Goal: Find contact information: Find contact information

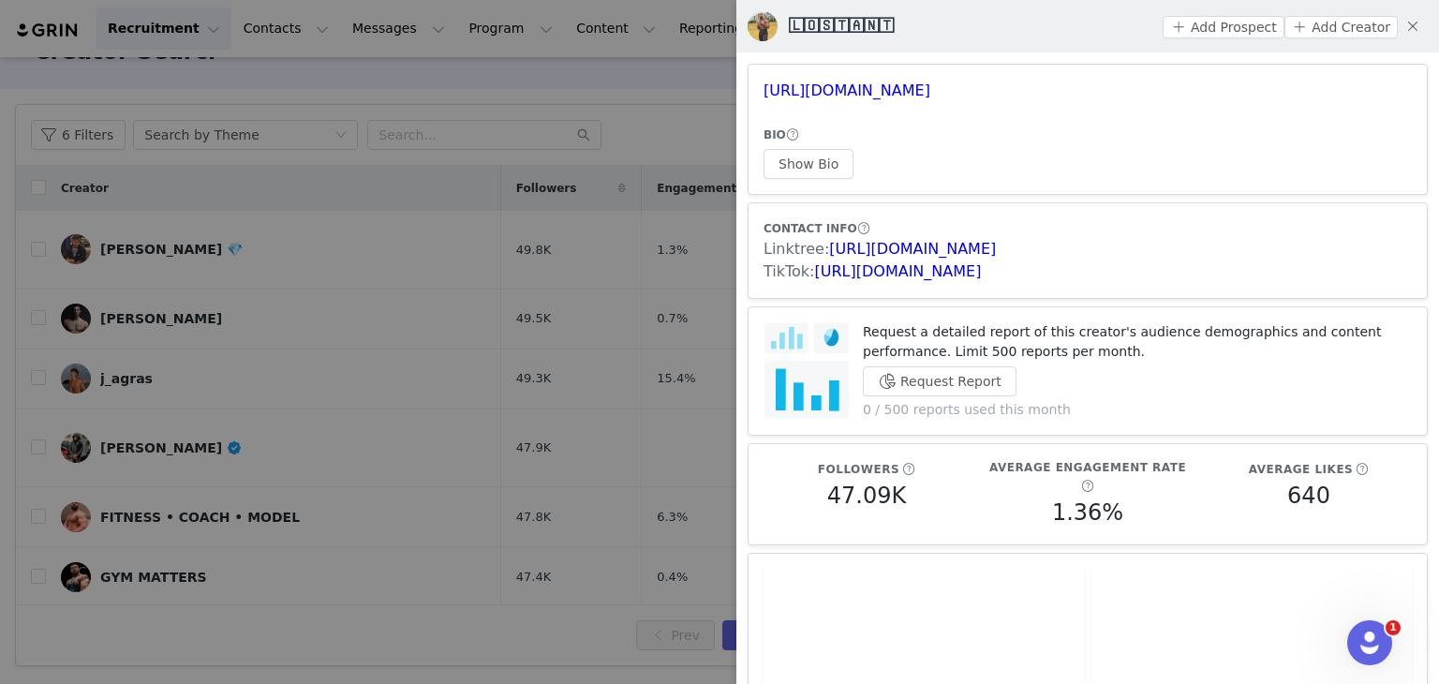
scroll to position [375, 0]
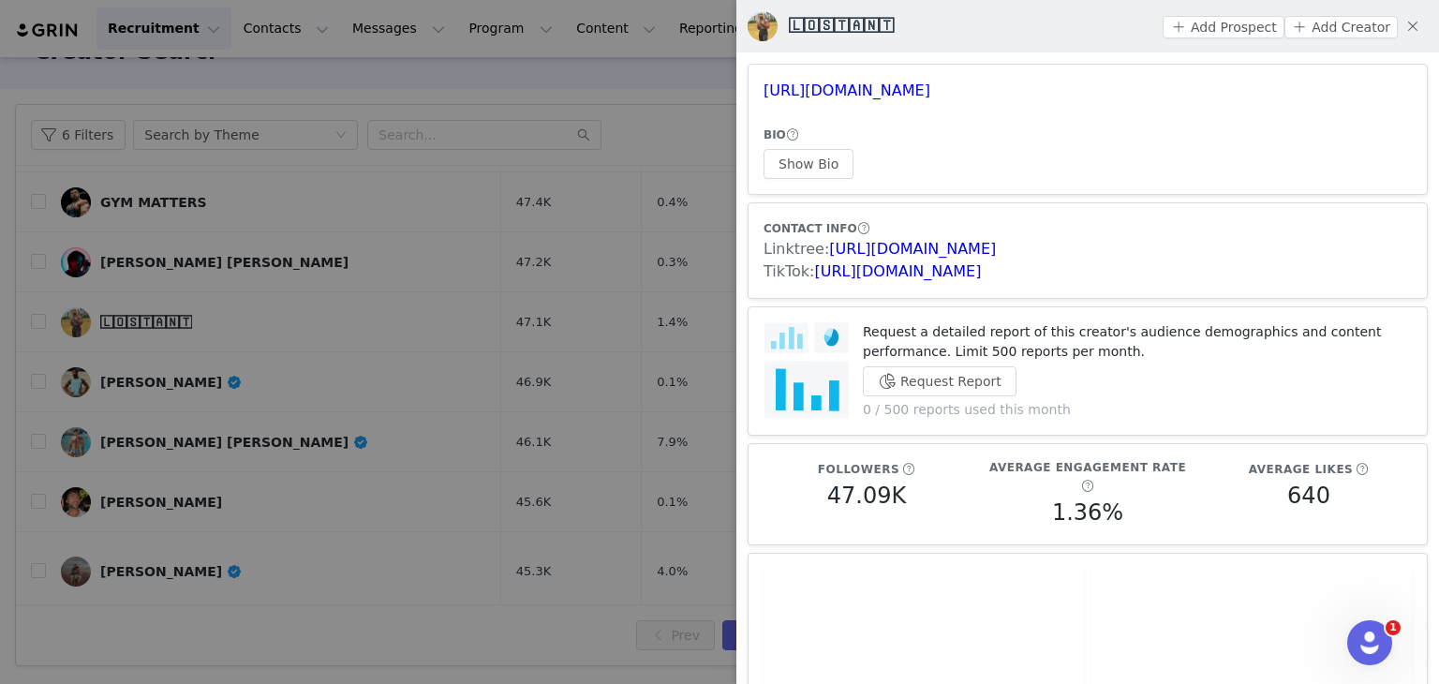
click at [519, 249] on div at bounding box center [719, 342] width 1439 height 684
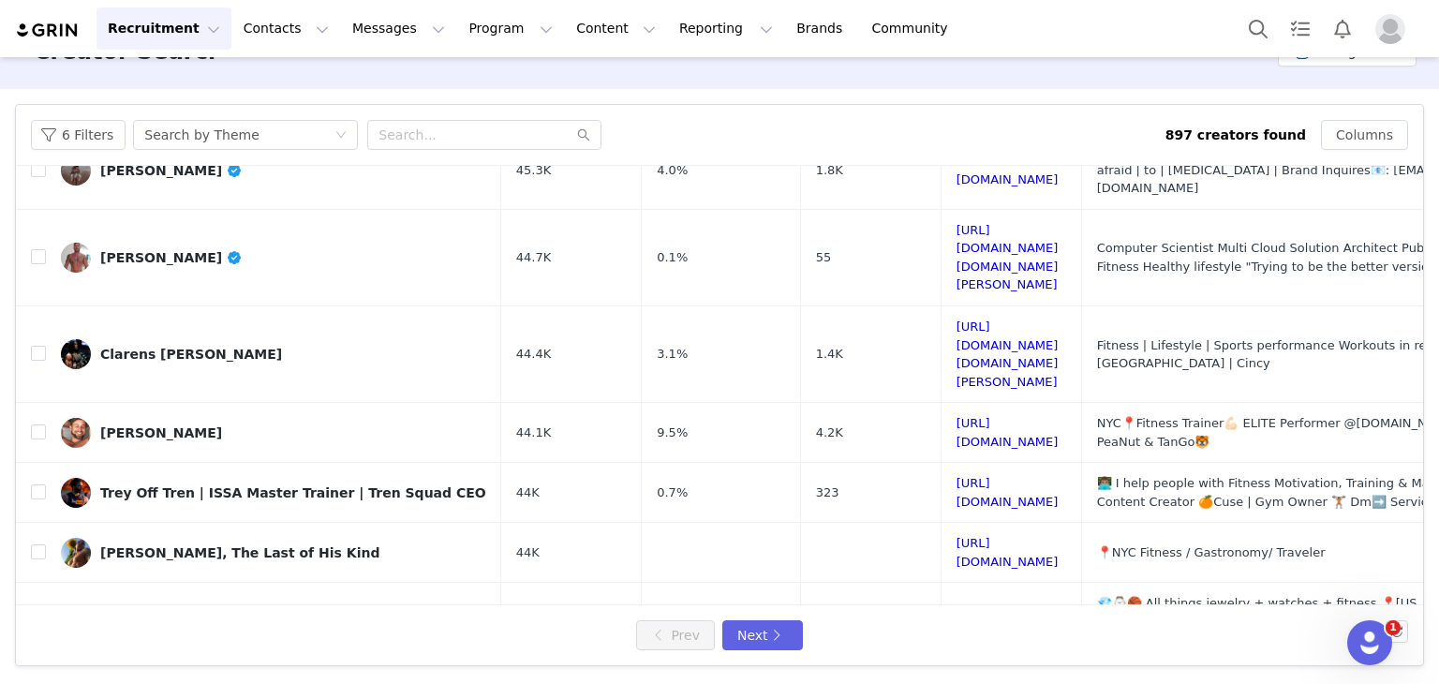
scroll to position [789, 0]
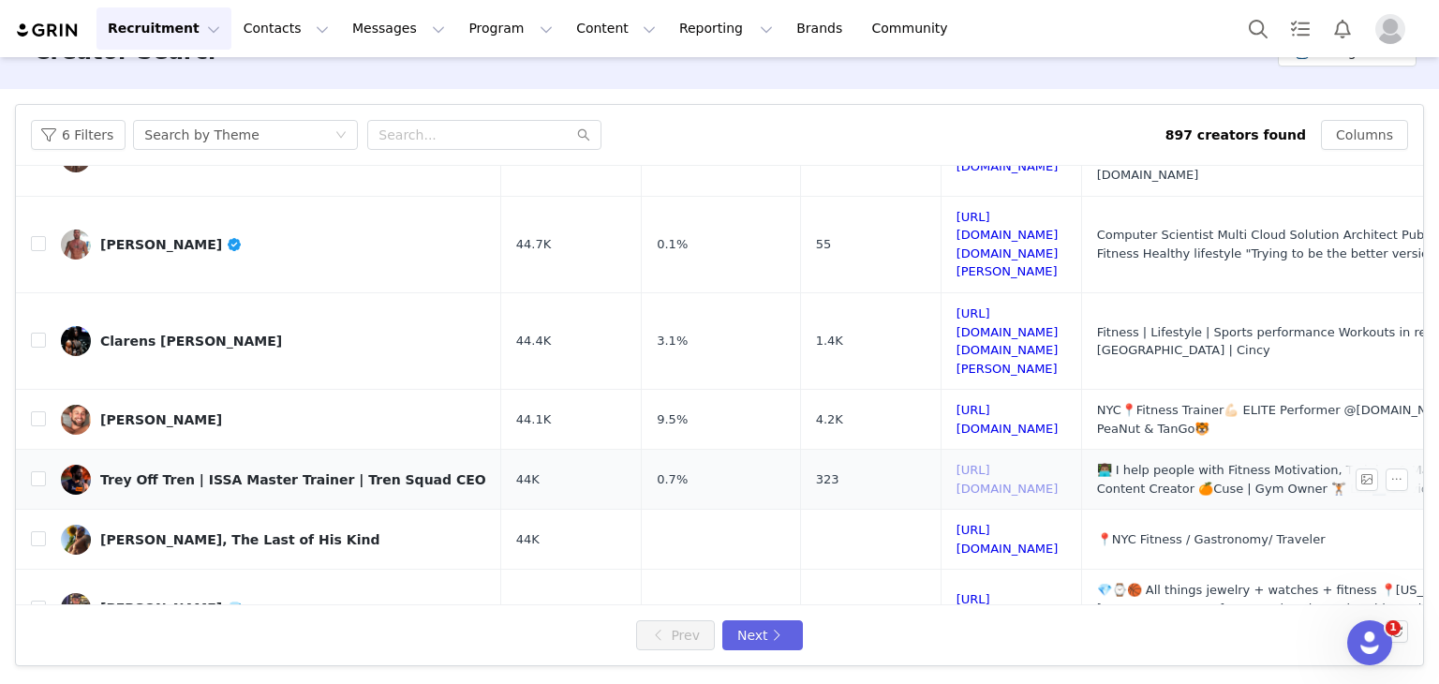
drag, startPoint x: 1056, startPoint y: 333, endPoint x: 1064, endPoint y: 341, distance: 11.9
click at [746, 641] on button "Next" at bounding box center [762, 635] width 81 height 30
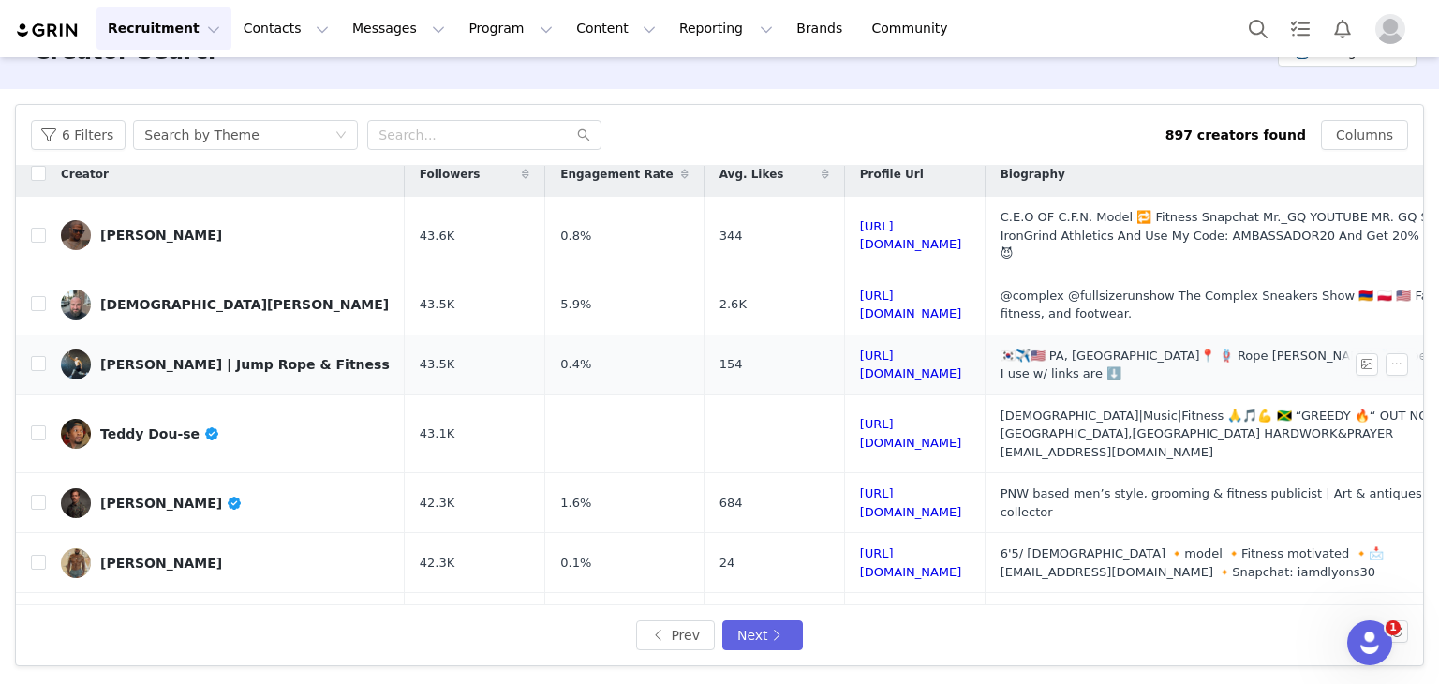
scroll to position [0, 0]
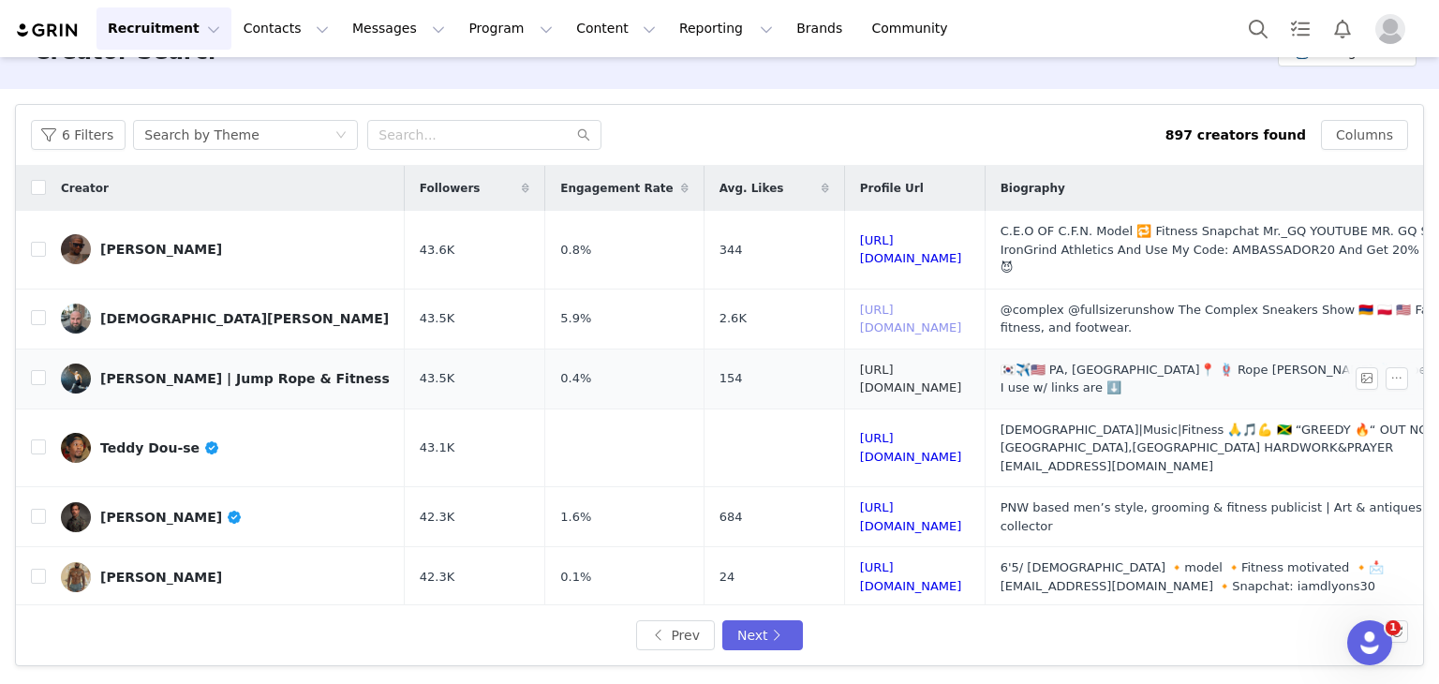
drag, startPoint x: 952, startPoint y: 303, endPoint x: 985, endPoint y: 354, distance: 61.6
drag, startPoint x: 953, startPoint y: 465, endPoint x: 963, endPoint y: 544, distance: 80.3
click at [88, 135] on button "6 Filters" at bounding box center [78, 135] width 95 height 30
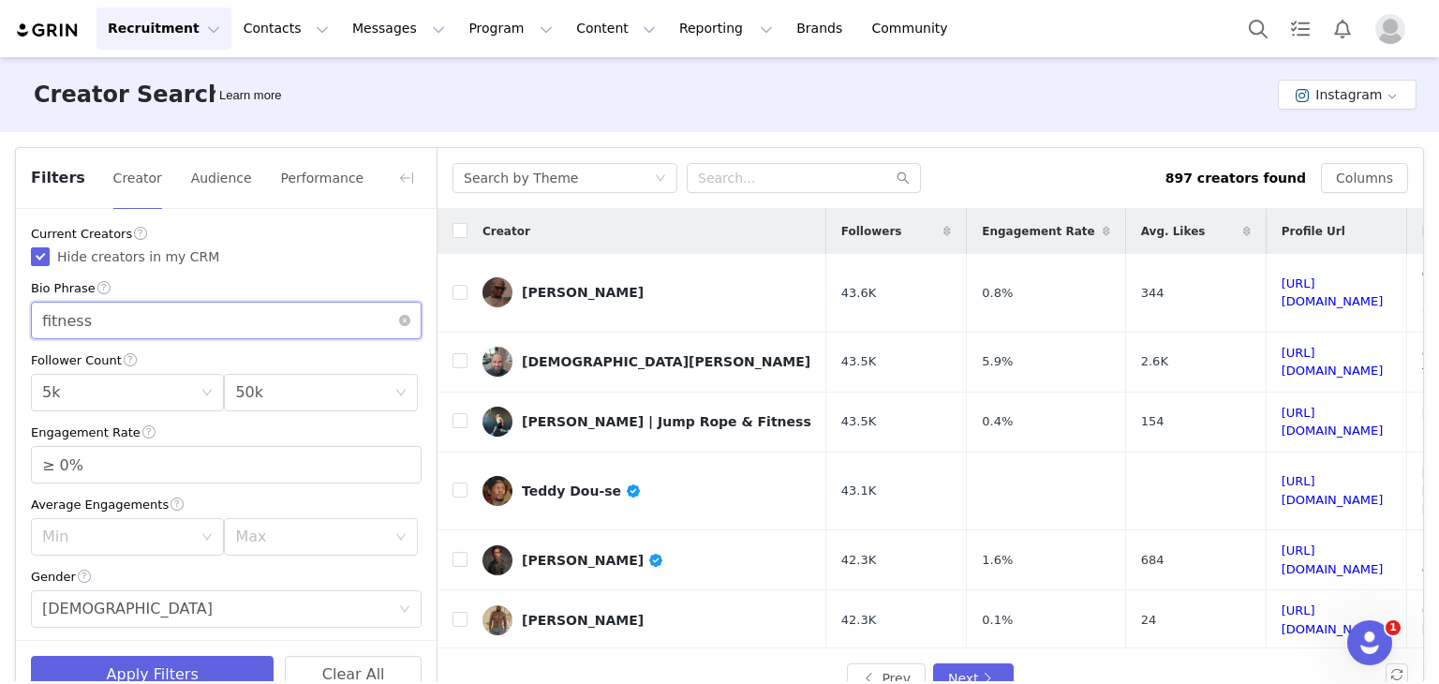
click at [80, 322] on input "fitness" at bounding box center [226, 320] width 391 height 37
drag, startPoint x: 37, startPoint y: 252, endPoint x: 76, endPoint y: 311, distance: 70.4
click at [37, 251] on input "Hide creators in my CRM" at bounding box center [40, 256] width 19 height 19
checkbox input "false"
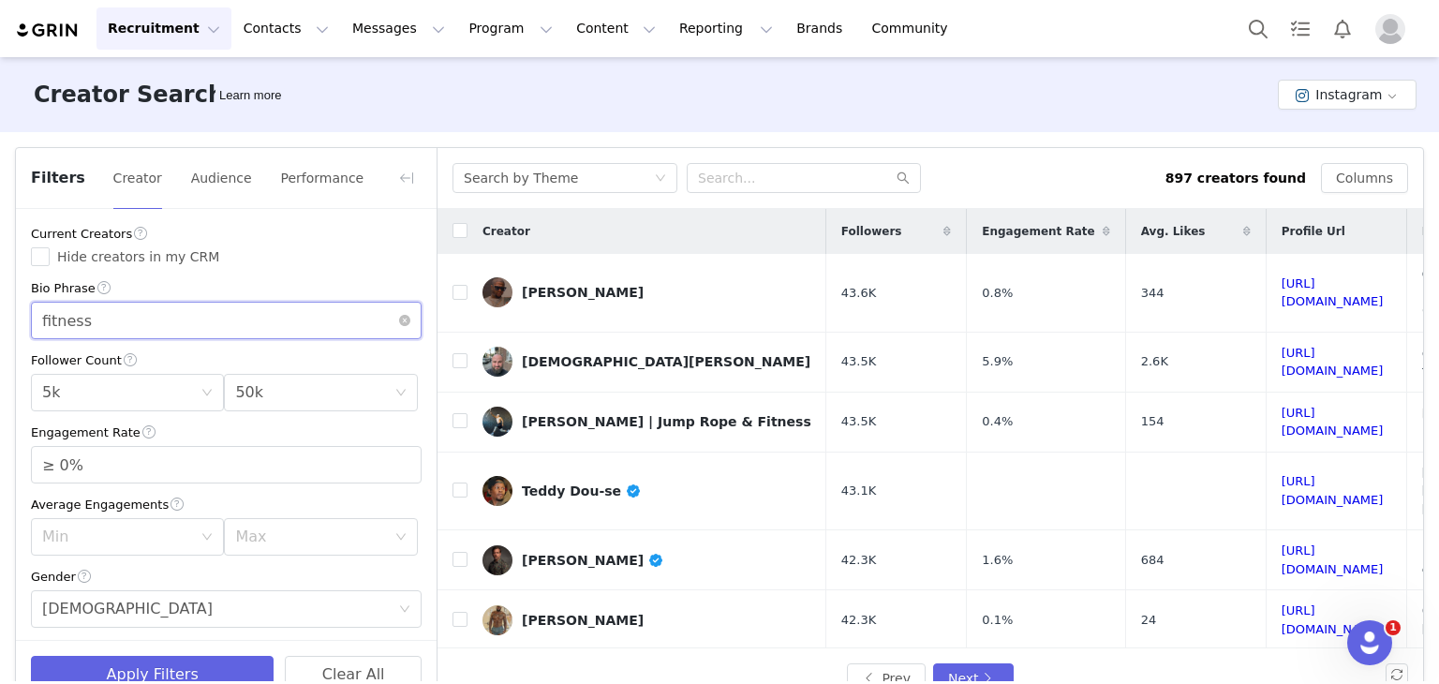
click at [61, 321] on input "fitness" at bounding box center [226, 320] width 391 height 37
type input "nutrition"
click at [205, 667] on button "Apply Filters" at bounding box center [152, 674] width 243 height 37
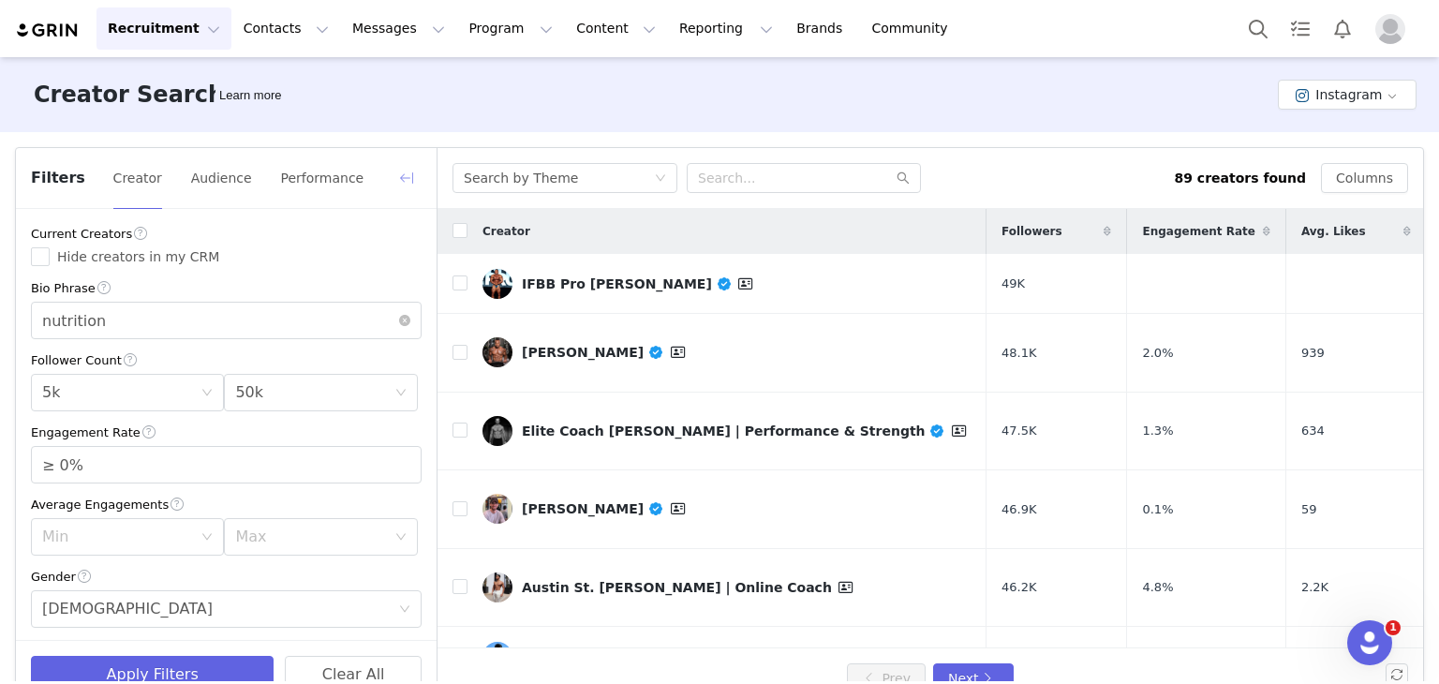
click at [407, 182] on button "button" at bounding box center [407, 178] width 30 height 30
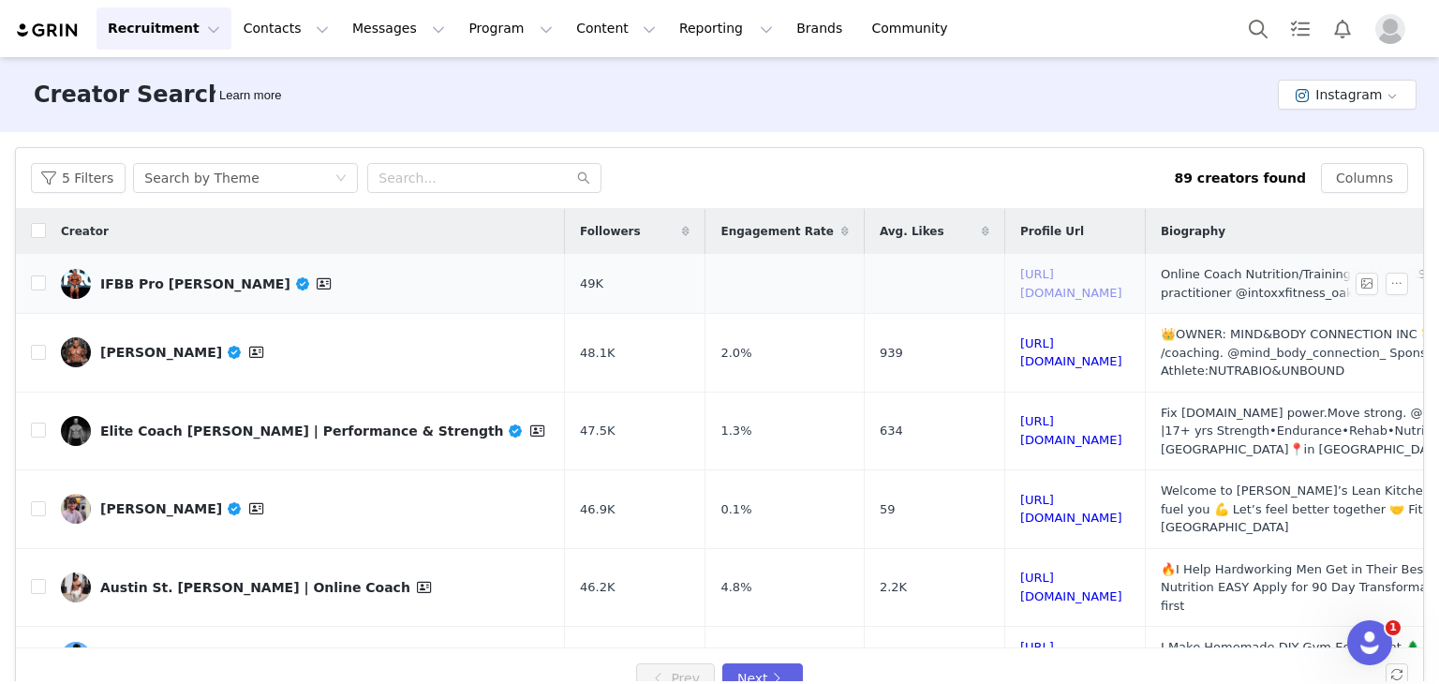
drag, startPoint x: 1090, startPoint y: 283, endPoint x: 1097, endPoint y: 293, distance: 12.2
drag, startPoint x: 1116, startPoint y: 463, endPoint x: 1154, endPoint y: 572, distance: 116.1
click at [322, 494] on link "[PERSON_NAME]" at bounding box center [305, 509] width 489 height 30
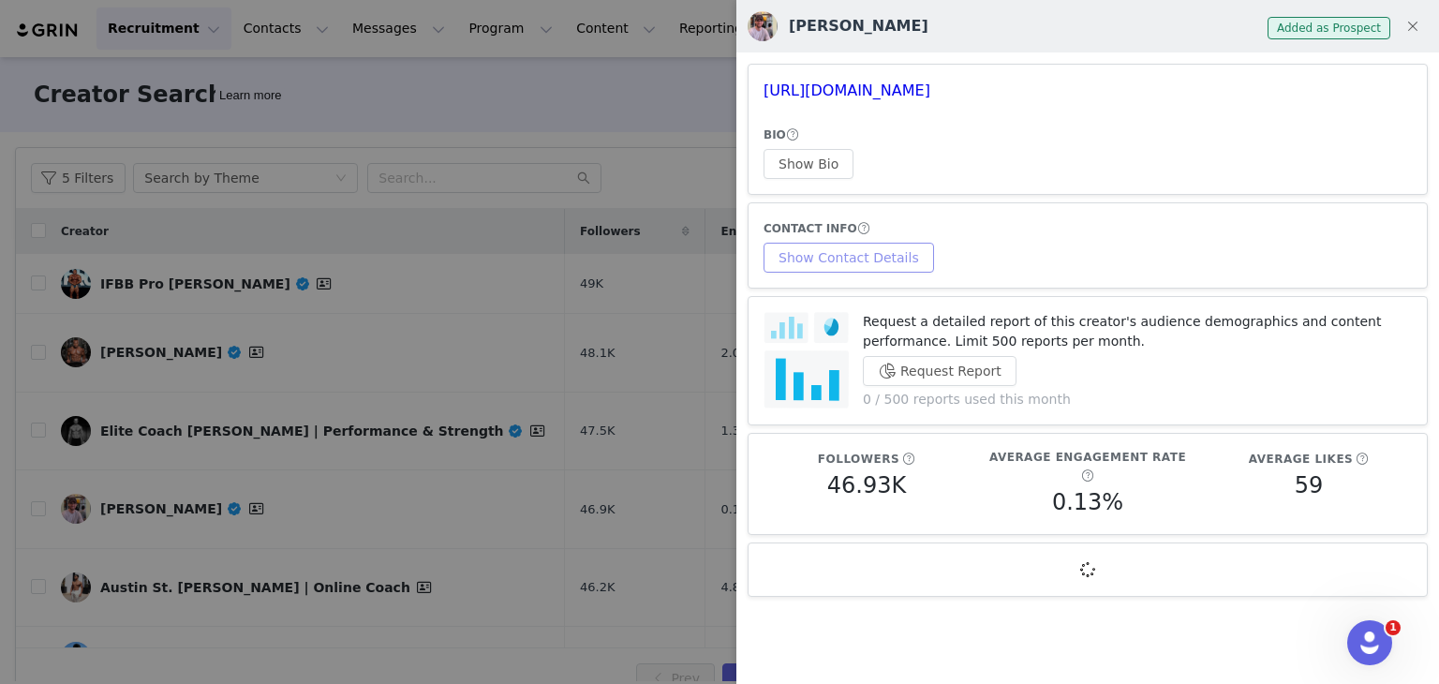
click at [827, 267] on button "Show Contact Details" at bounding box center [848, 258] width 170 height 30
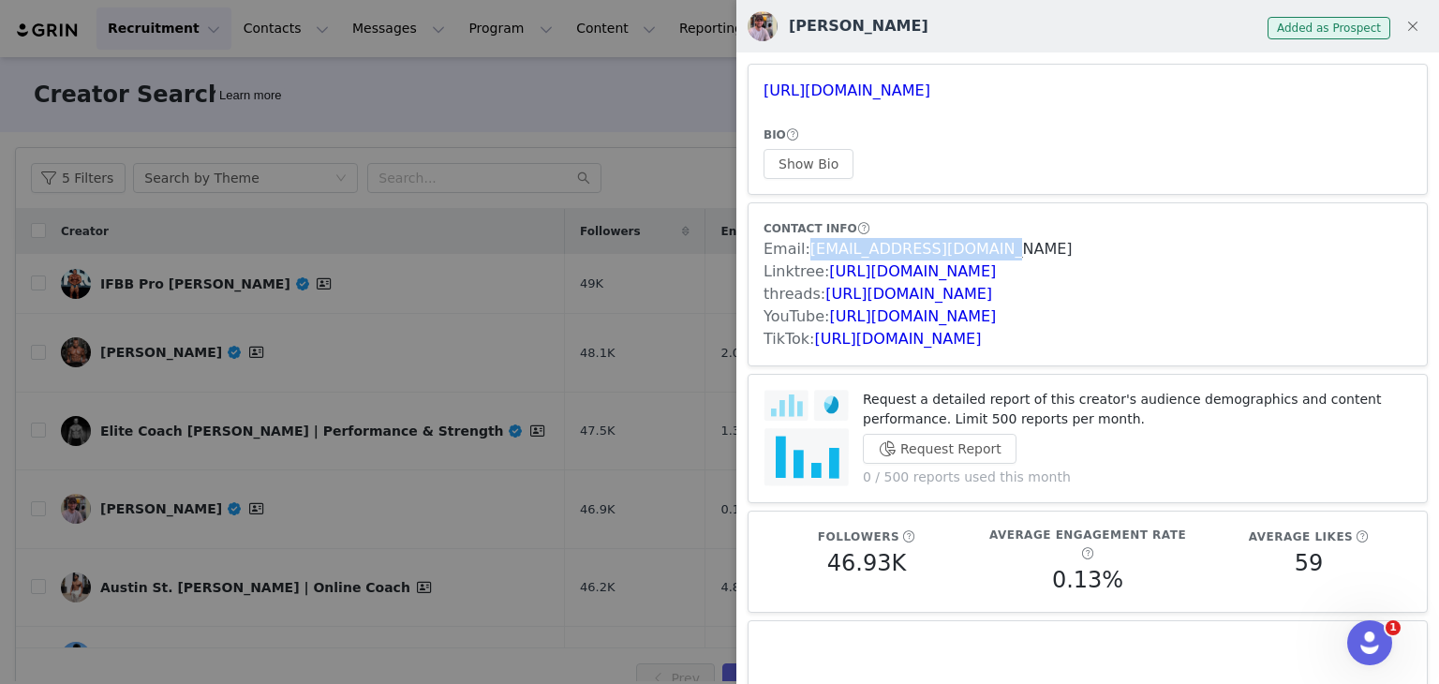
drag, startPoint x: 944, startPoint y: 251, endPoint x: 808, endPoint y: 248, distance: 135.9
click at [808, 248] on div "Email: [EMAIL_ADDRESS][DOMAIN_NAME]" at bounding box center [1087, 249] width 648 height 22
copy link "[EMAIL_ADDRESS][DOMAIN_NAME]"
drag, startPoint x: 454, startPoint y: 376, endPoint x: 453, endPoint y: 402, distance: 26.2
click at [454, 375] on div at bounding box center [719, 342] width 1439 height 684
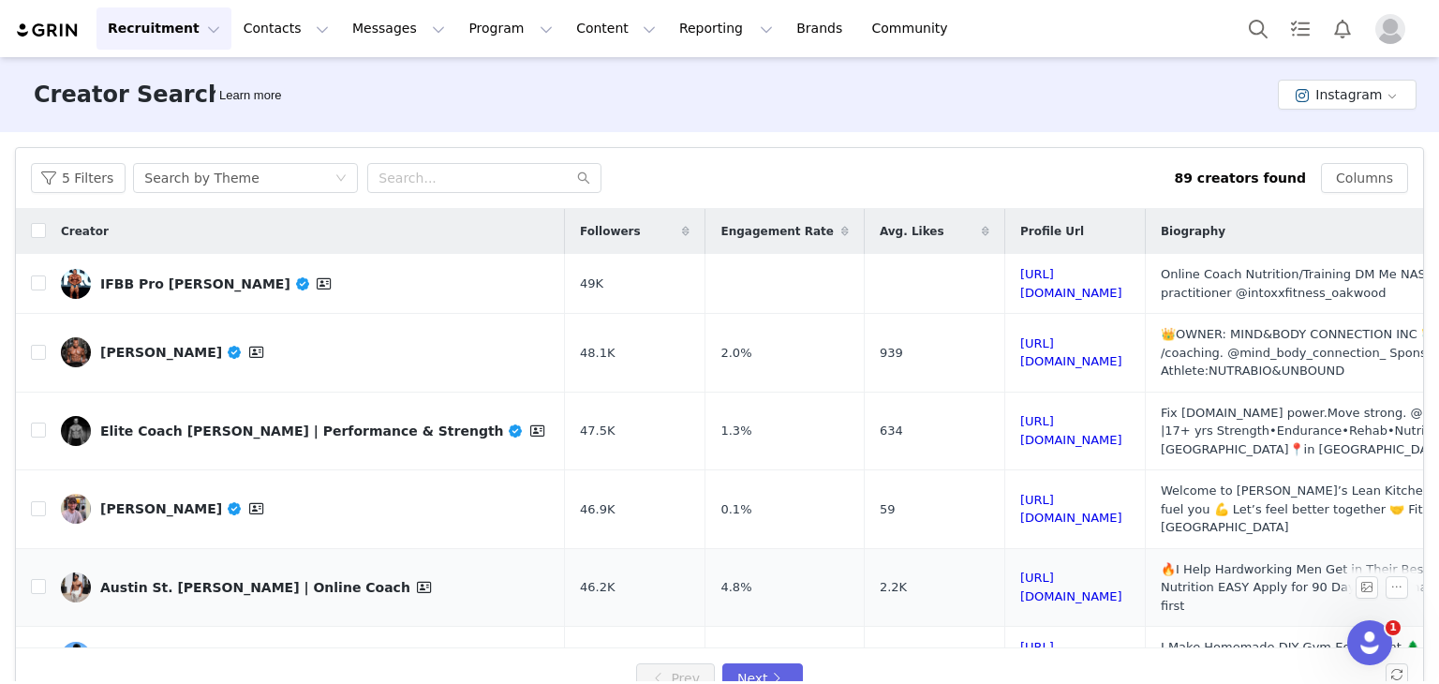
click at [396, 572] on link "Austin St. [PERSON_NAME] | Online Coach" at bounding box center [305, 587] width 489 height 30
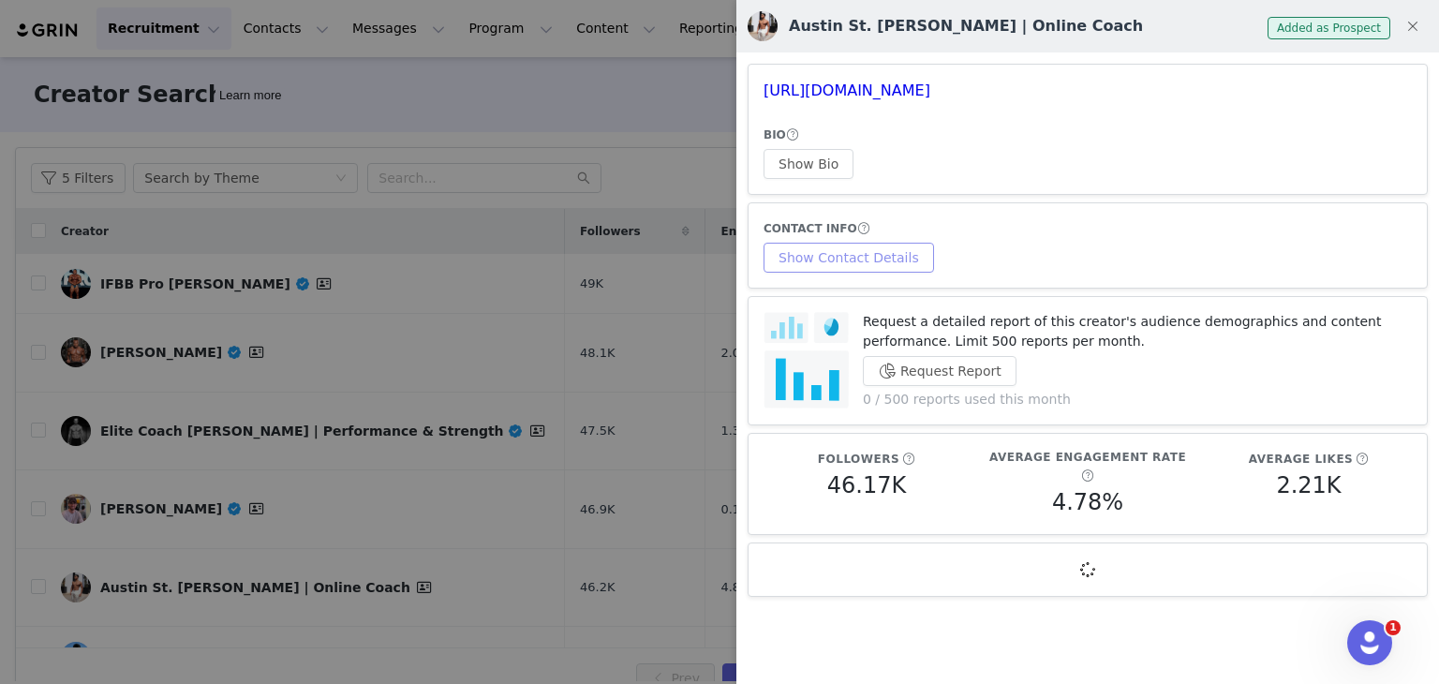
click at [870, 260] on button "Show Contact Details" at bounding box center [848, 258] width 170 height 30
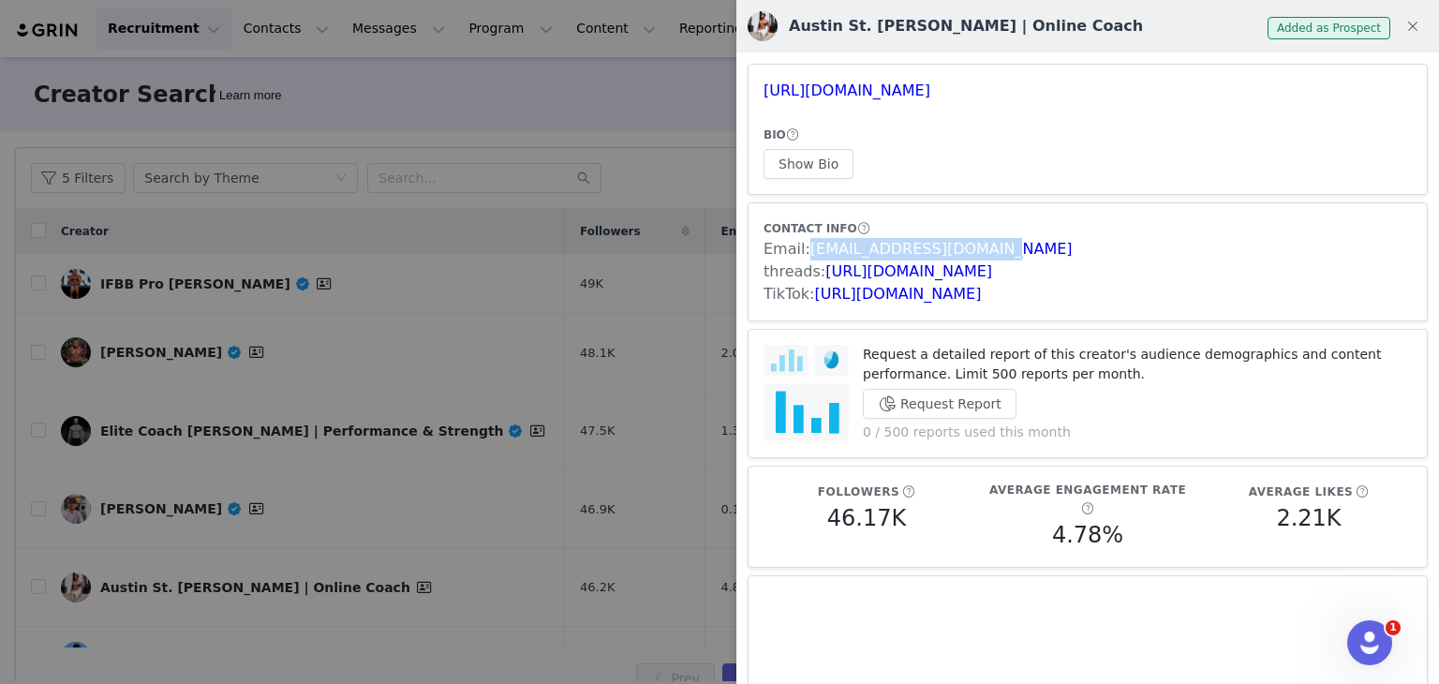
drag, startPoint x: 995, startPoint y: 252, endPoint x: 1382, endPoint y: 316, distance: 392.1
click at [808, 251] on div "Email: [EMAIL_ADDRESS][DOMAIN_NAME]" at bounding box center [1087, 249] width 648 height 22
copy link "[EMAIL_ADDRESS][DOMAIN_NAME]"
click at [552, 220] on div at bounding box center [719, 342] width 1439 height 684
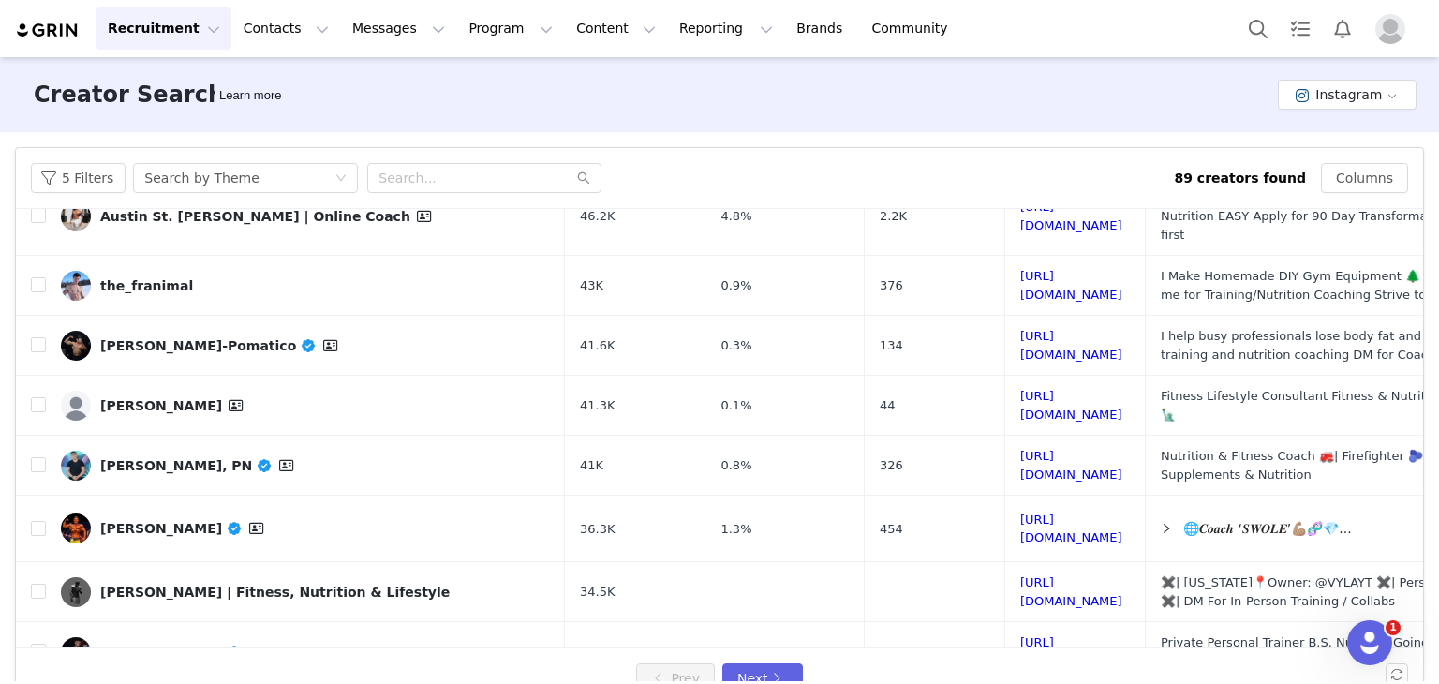
scroll to position [378, 0]
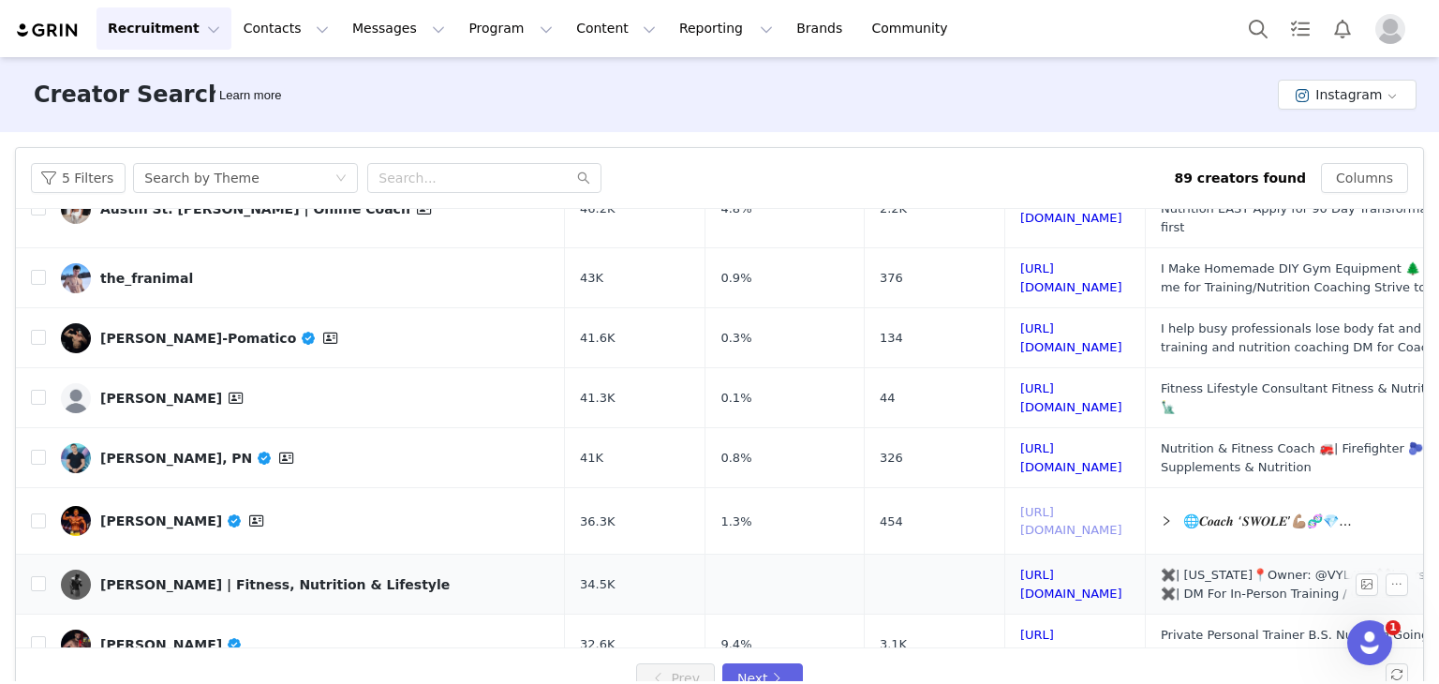
drag, startPoint x: 1129, startPoint y: 435, endPoint x: 1129, endPoint y: 521, distance: 86.2
drag, startPoint x: 1143, startPoint y: 560, endPoint x: 1150, endPoint y: 567, distance: 10.0
click at [348, 323] on link "[PERSON_NAME]-Pomatico" at bounding box center [305, 338] width 489 height 30
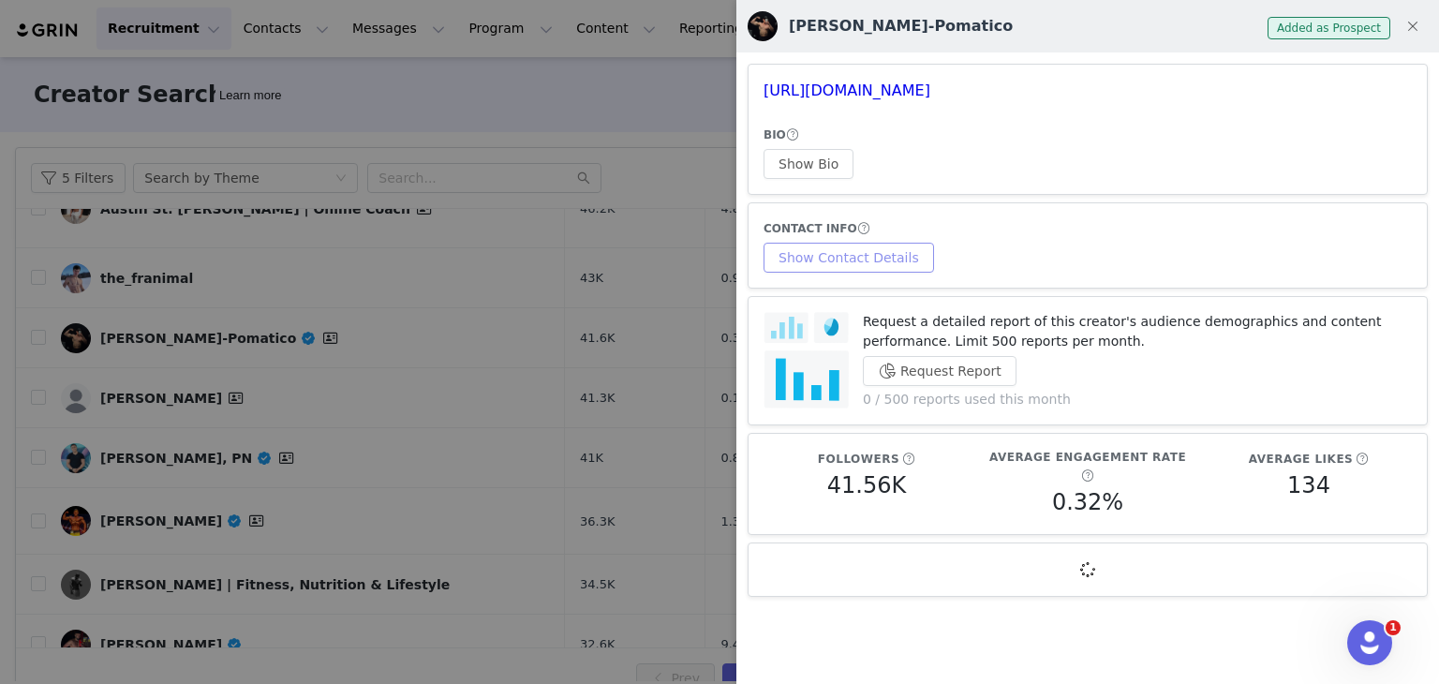
click at [862, 256] on button "Show Contact Details" at bounding box center [848, 258] width 170 height 30
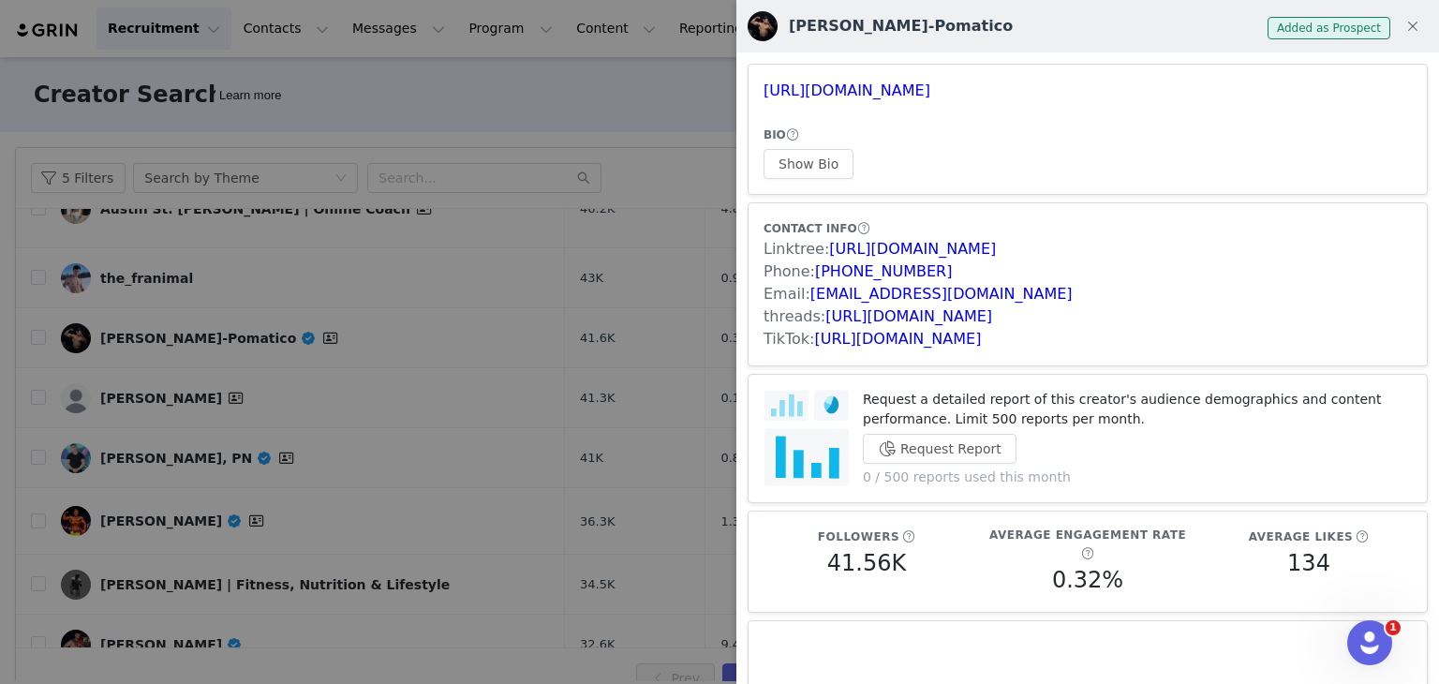
drag, startPoint x: 993, startPoint y: 302, endPoint x: 805, endPoint y: 293, distance: 188.5
click at [805, 293] on div "Email: [EMAIL_ADDRESS][DOMAIN_NAME]" at bounding box center [1087, 294] width 648 height 22
copy link "[EMAIL_ADDRESS][DOMAIN_NAME]"
click at [329, 570] on div at bounding box center [719, 342] width 1439 height 684
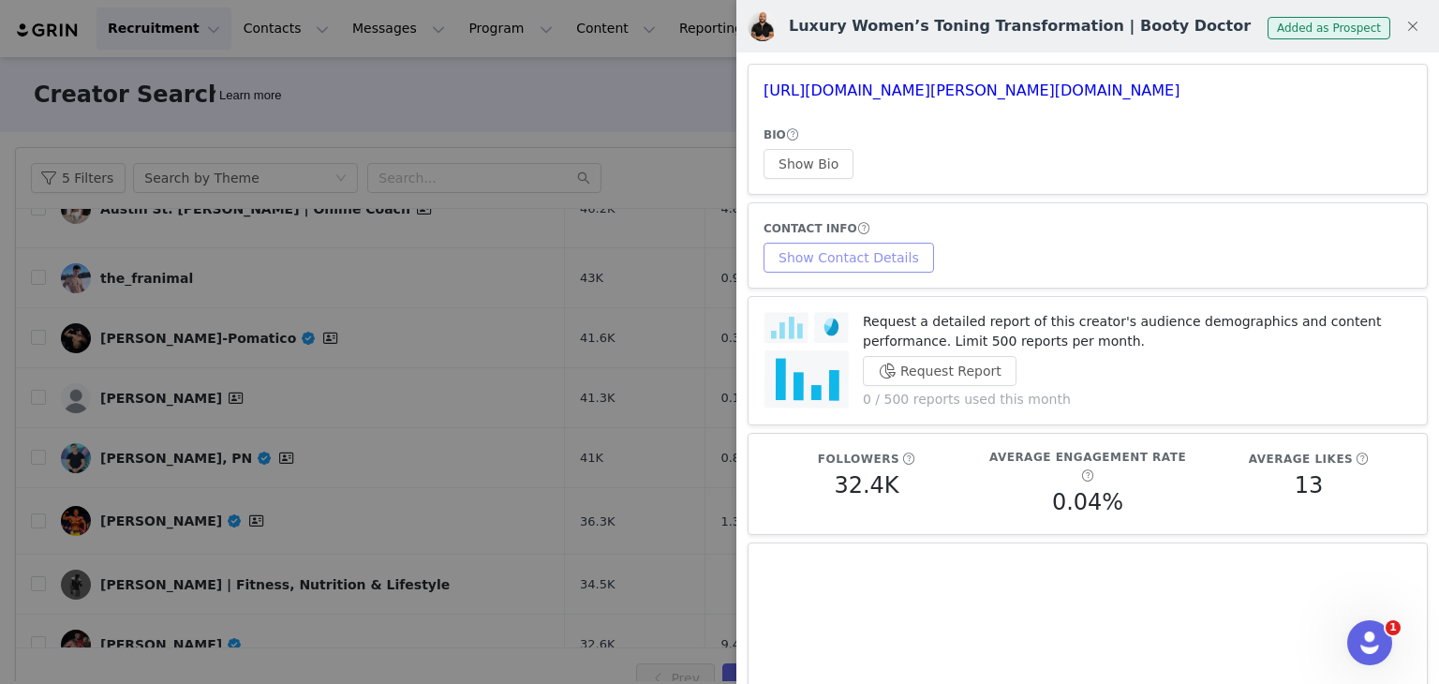
click at [868, 248] on button "Show Contact Details" at bounding box center [848, 258] width 170 height 30
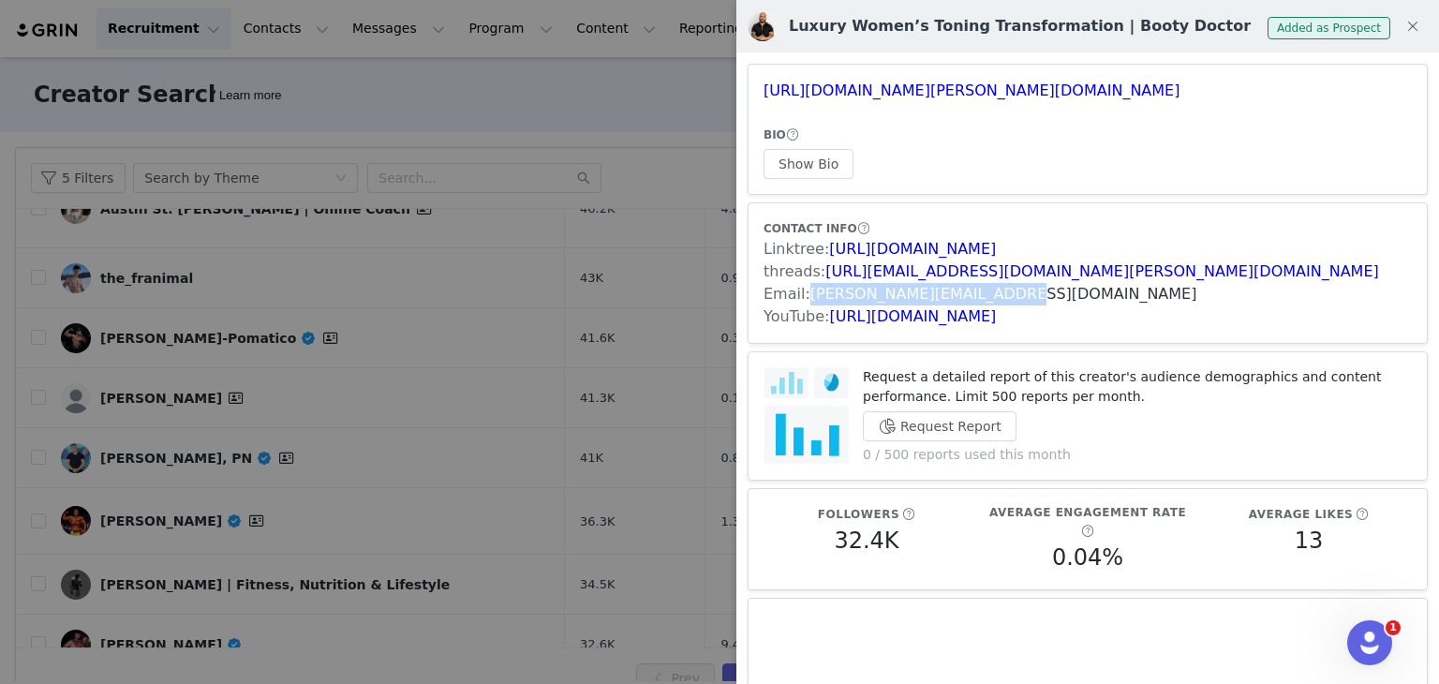
drag, startPoint x: 1011, startPoint y: 290, endPoint x: 808, endPoint y: 297, distance: 202.4
click at [808, 297] on div "Email: [PERSON_NAME][EMAIL_ADDRESS][DOMAIN_NAME]" at bounding box center [1087, 294] width 648 height 22
copy link "[PERSON_NAME][EMAIL_ADDRESS][DOMAIN_NAME]"
drag, startPoint x: 648, startPoint y: 152, endPoint x: 669, endPoint y: 227, distance: 77.7
click at [648, 152] on div at bounding box center [719, 342] width 1439 height 684
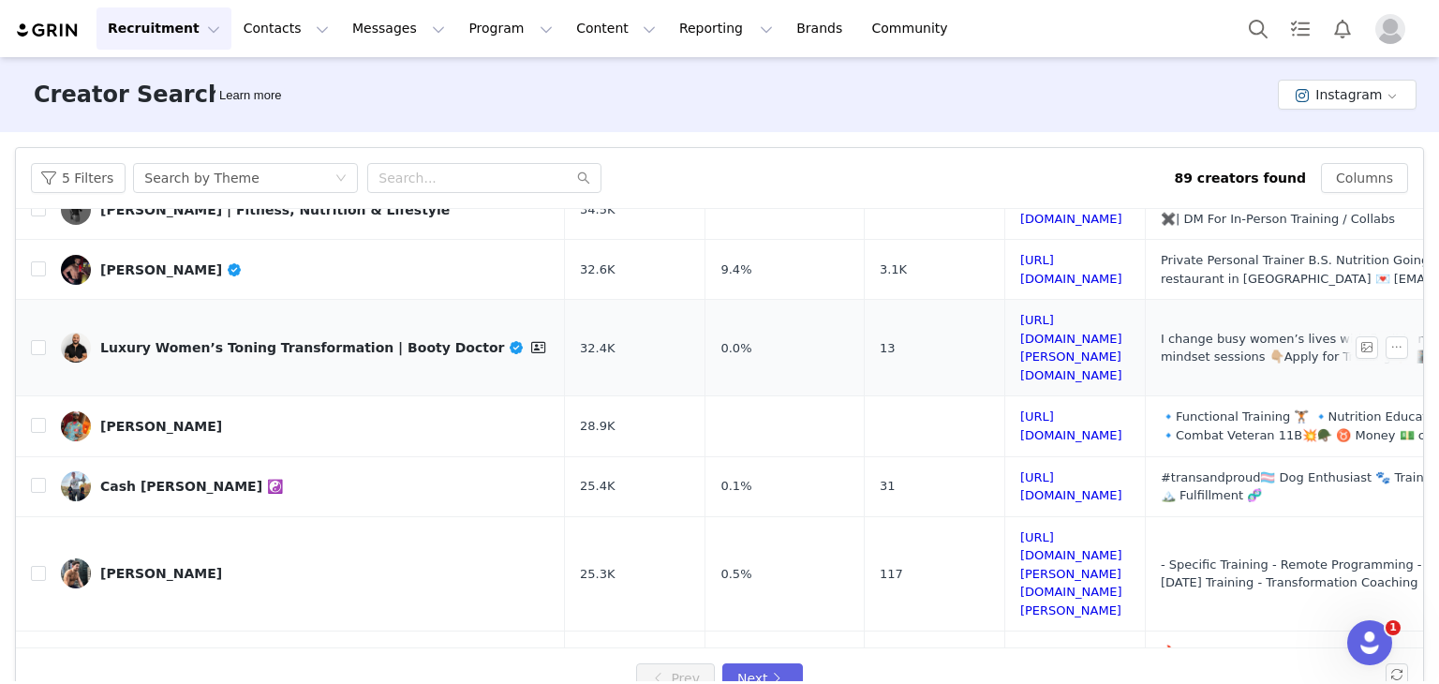
scroll to position [815, 0]
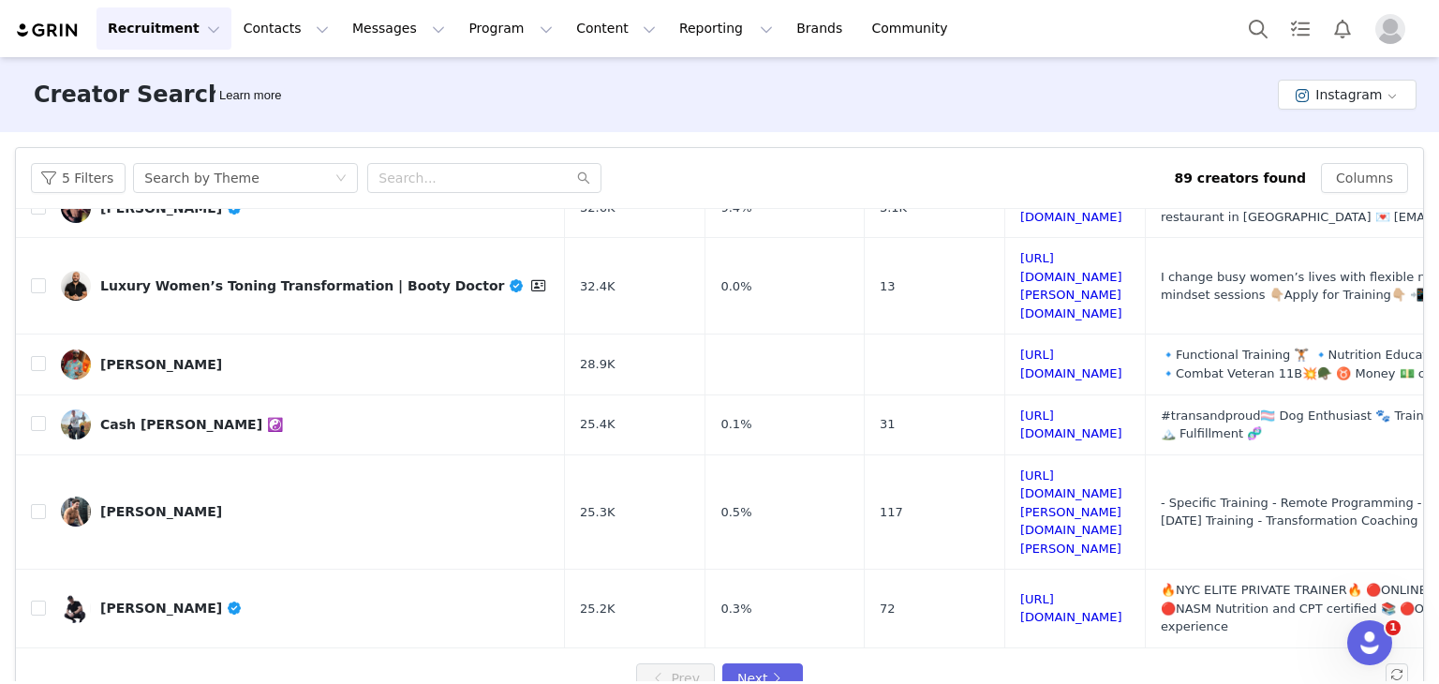
click at [400, 662] on link "Landyn | Strength & Nutrition Coach 🏳️‍⚧️🏳️‍🌈" at bounding box center [305, 677] width 489 height 30
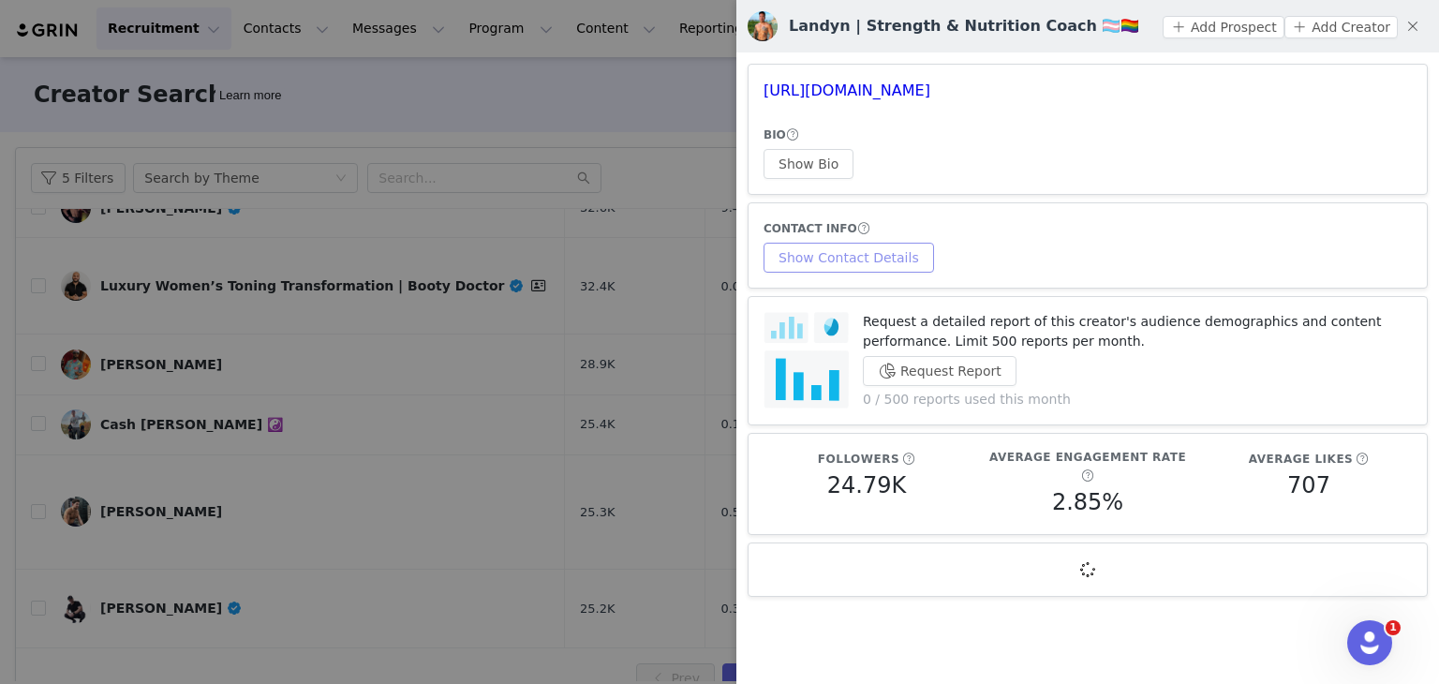
click at [874, 256] on button "Show Contact Details" at bounding box center [848, 258] width 170 height 30
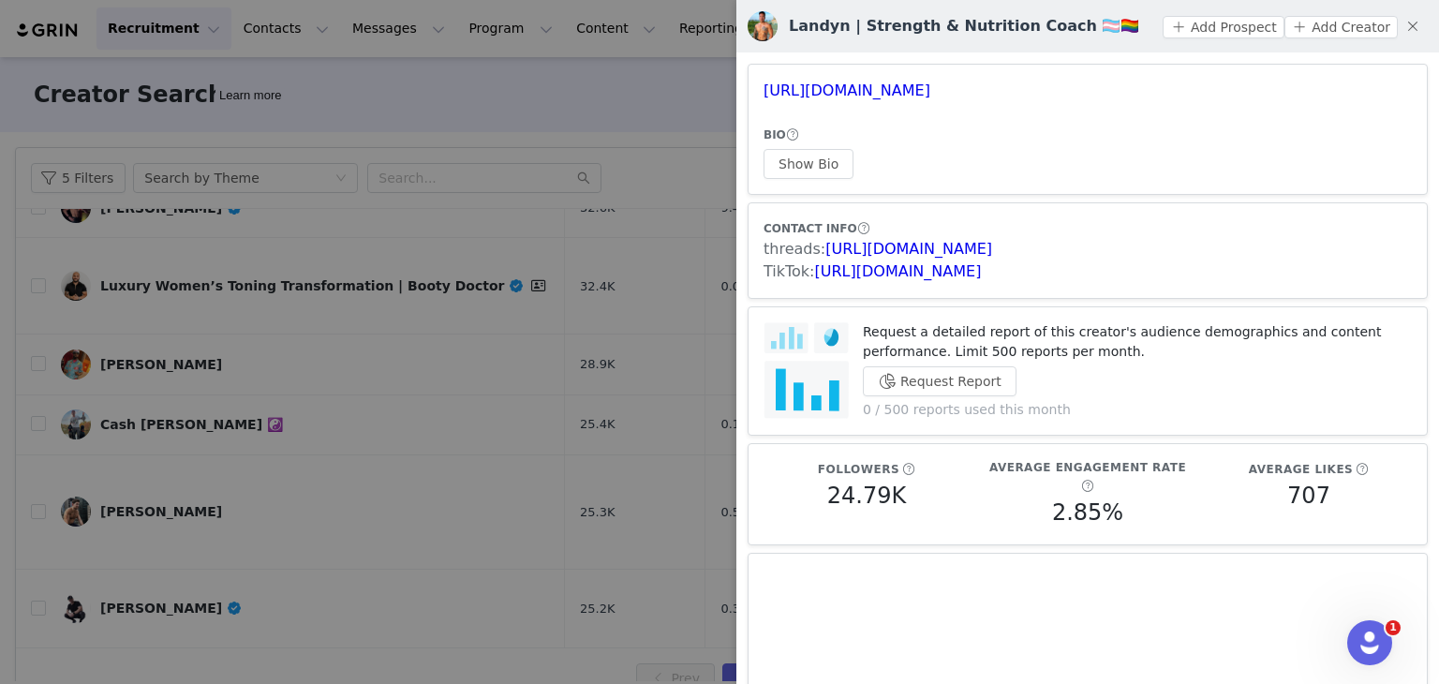
click at [613, 288] on div at bounding box center [719, 342] width 1439 height 684
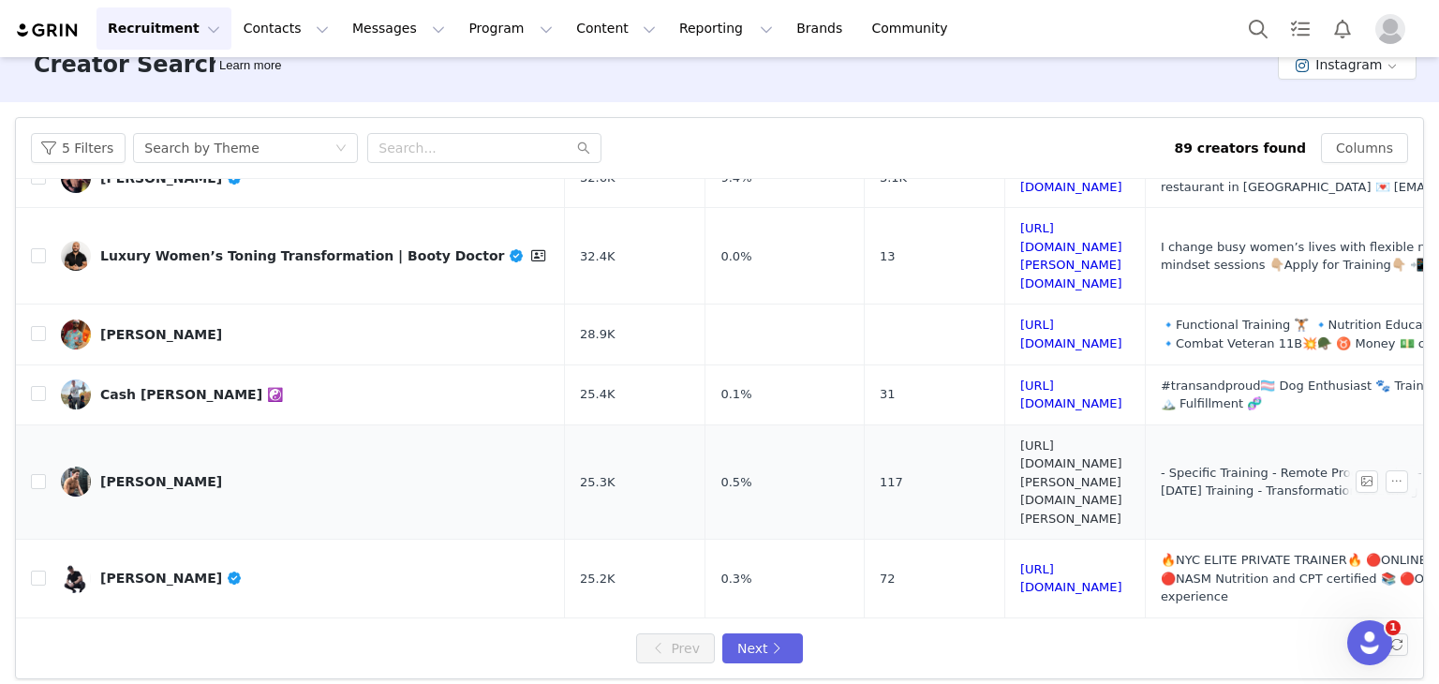
scroll to position [43, 0]
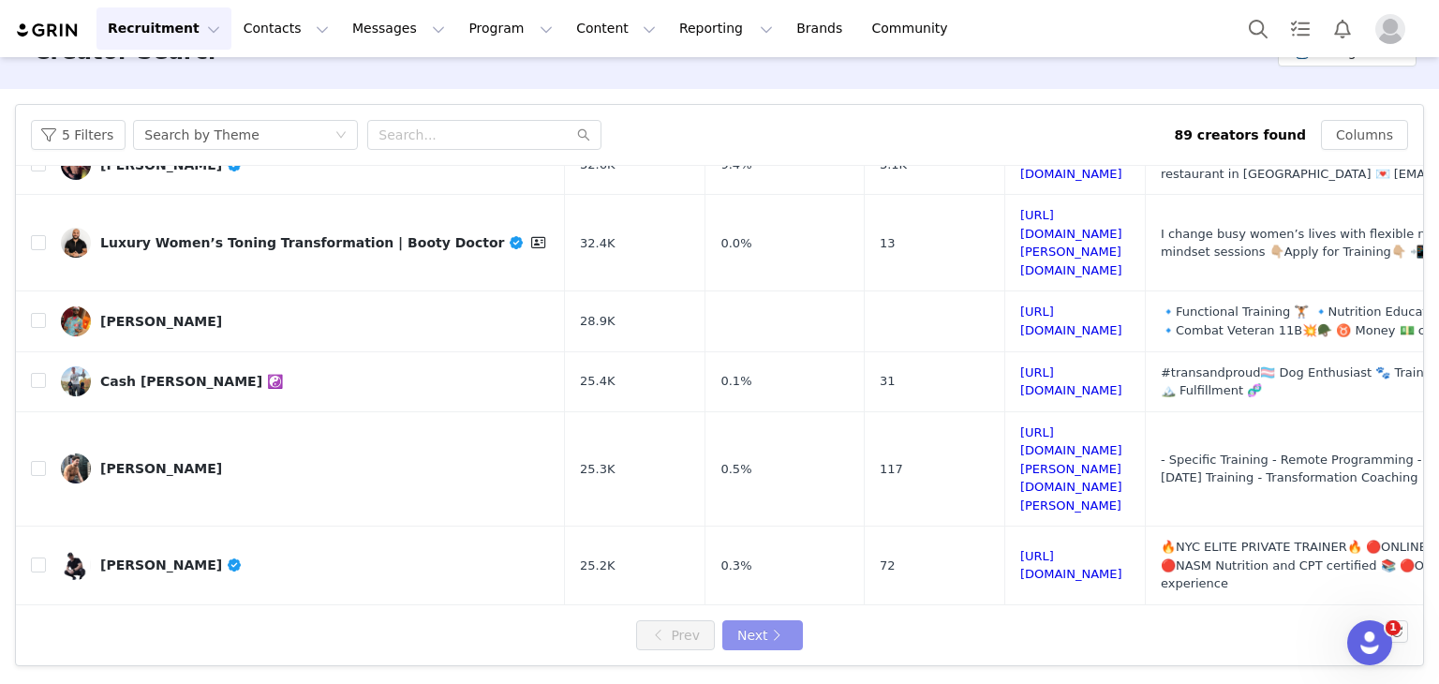
click at [741, 637] on button "Next" at bounding box center [762, 635] width 81 height 30
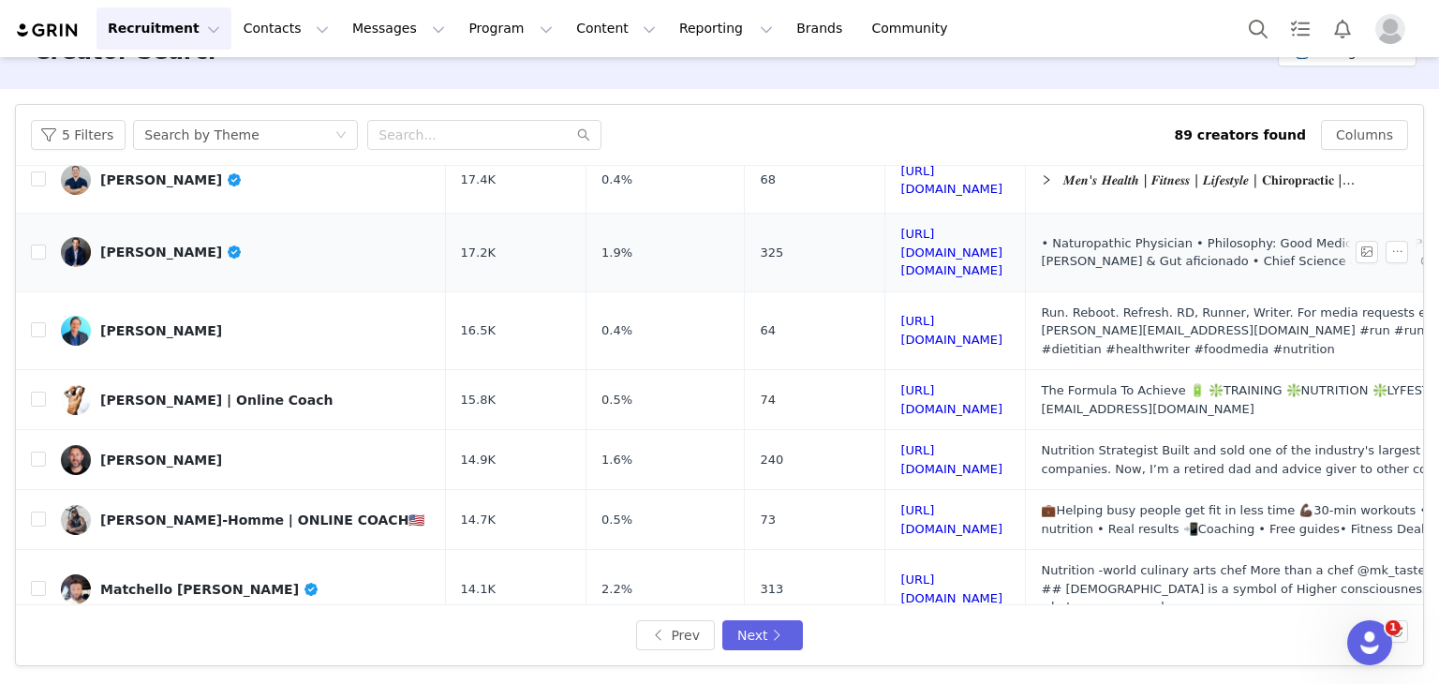
scroll to position [375, 0]
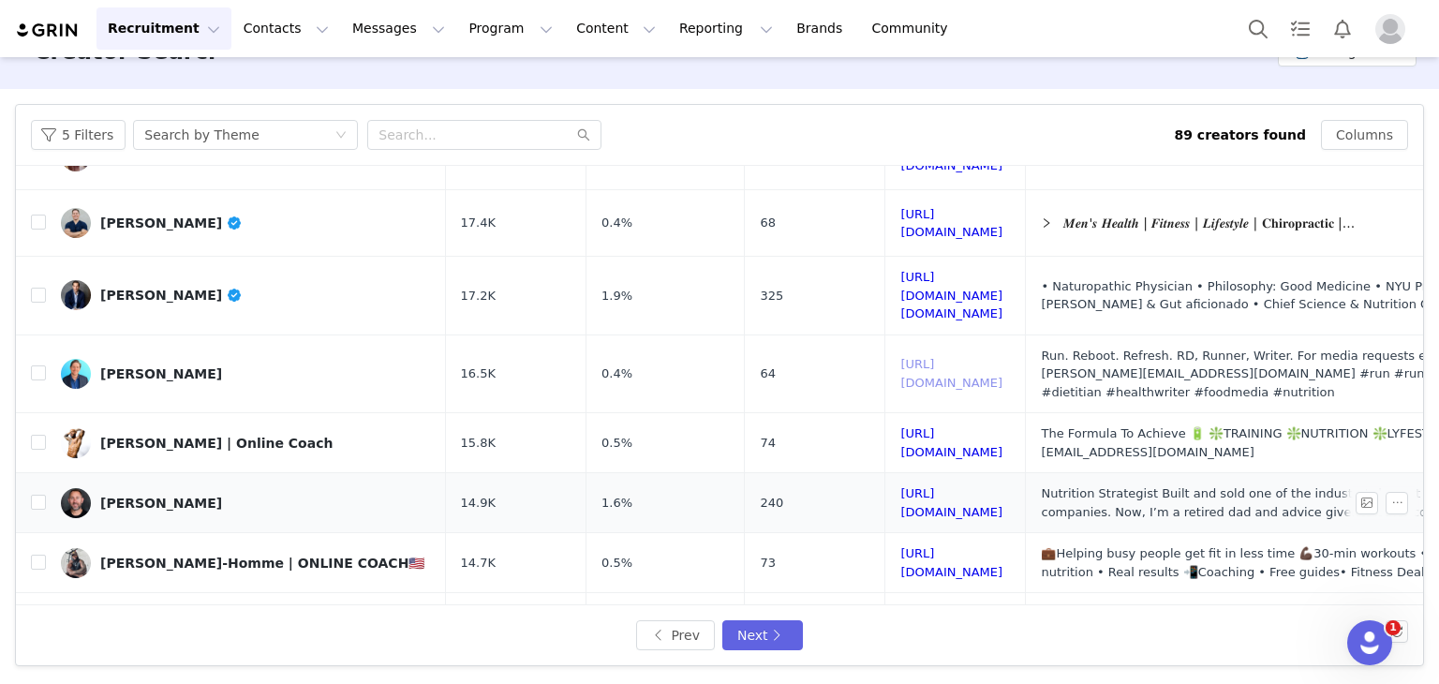
drag, startPoint x: 1051, startPoint y: 336, endPoint x: 1055, endPoint y: 466, distance: 130.3
drag, startPoint x: 1049, startPoint y: 517, endPoint x: 1047, endPoint y: 585, distance: 68.4
drag, startPoint x: 1051, startPoint y: 577, endPoint x: 1053, endPoint y: 567, distance: 10.5
click at [377, 548] on link "[PERSON_NAME]-Homme | ONLINE COACH🇺🇸" at bounding box center [246, 563] width 370 height 30
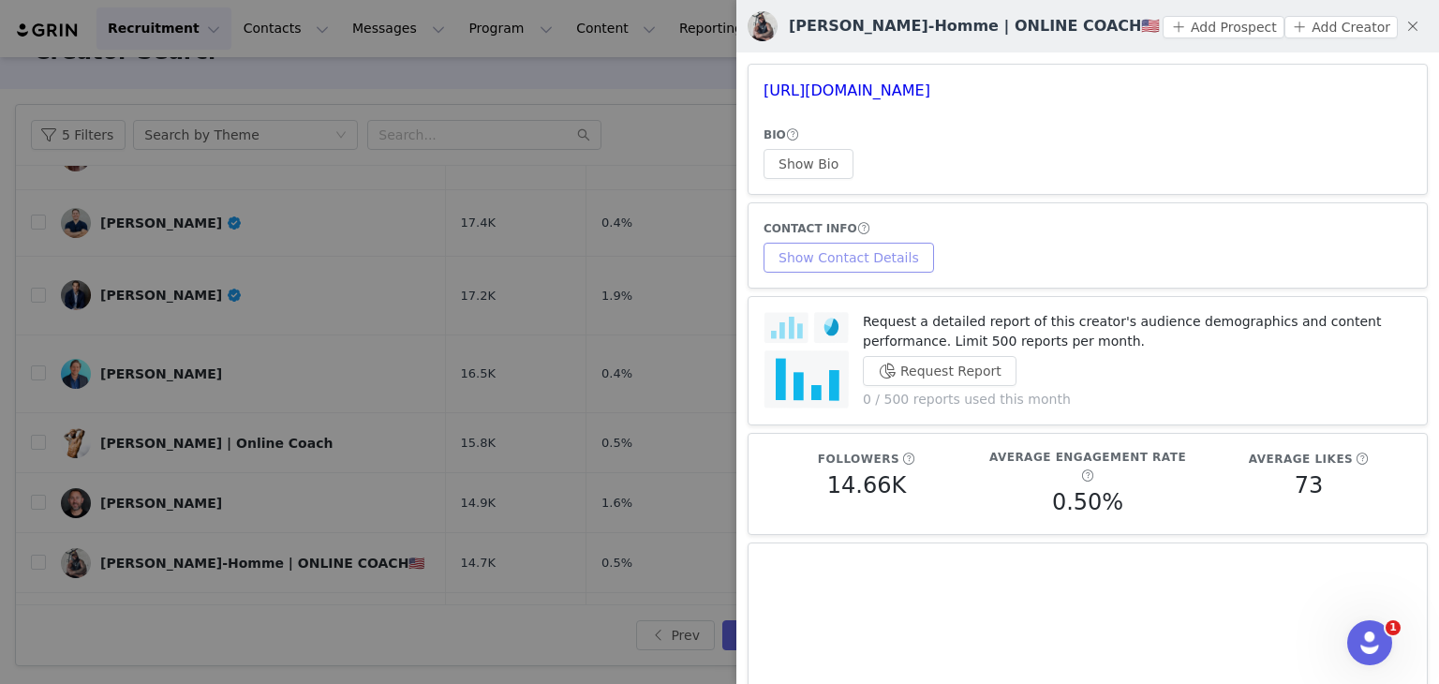
click at [888, 259] on button "Show Contact Details" at bounding box center [848, 258] width 170 height 30
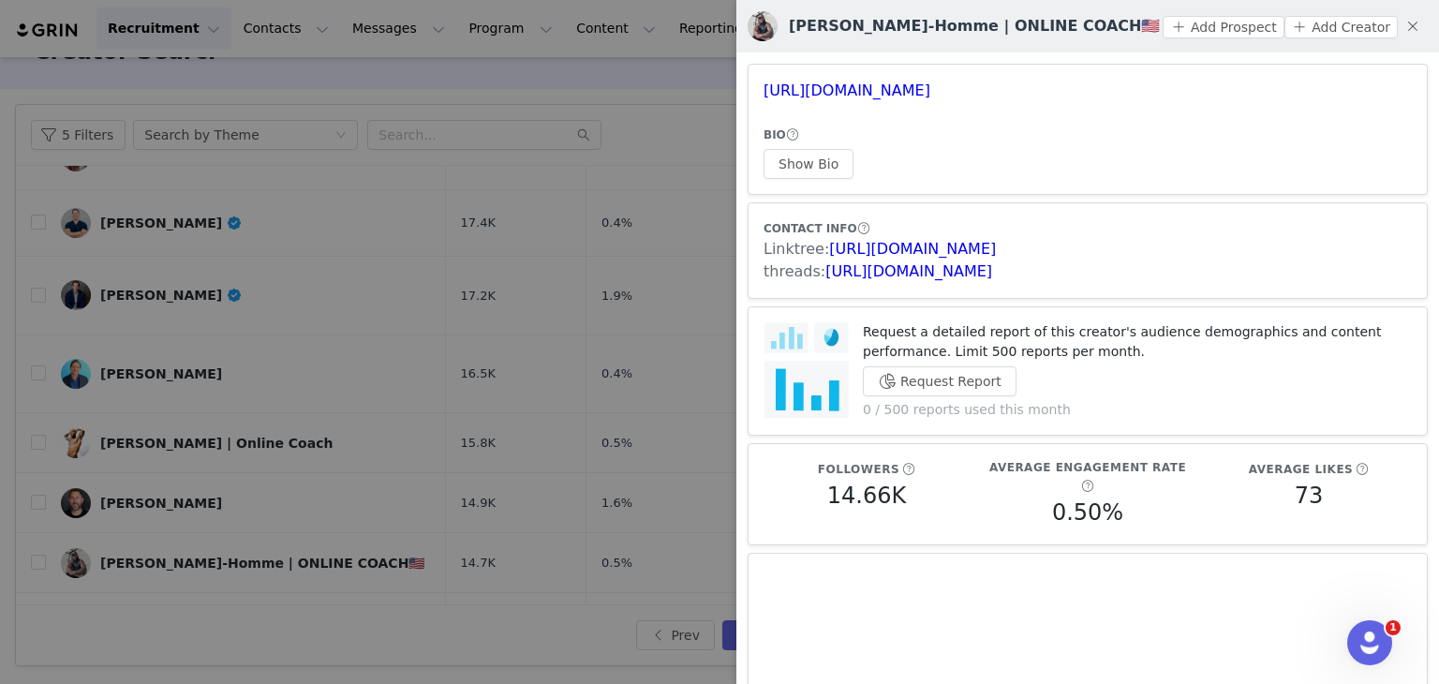
click at [363, 353] on div at bounding box center [719, 342] width 1439 height 684
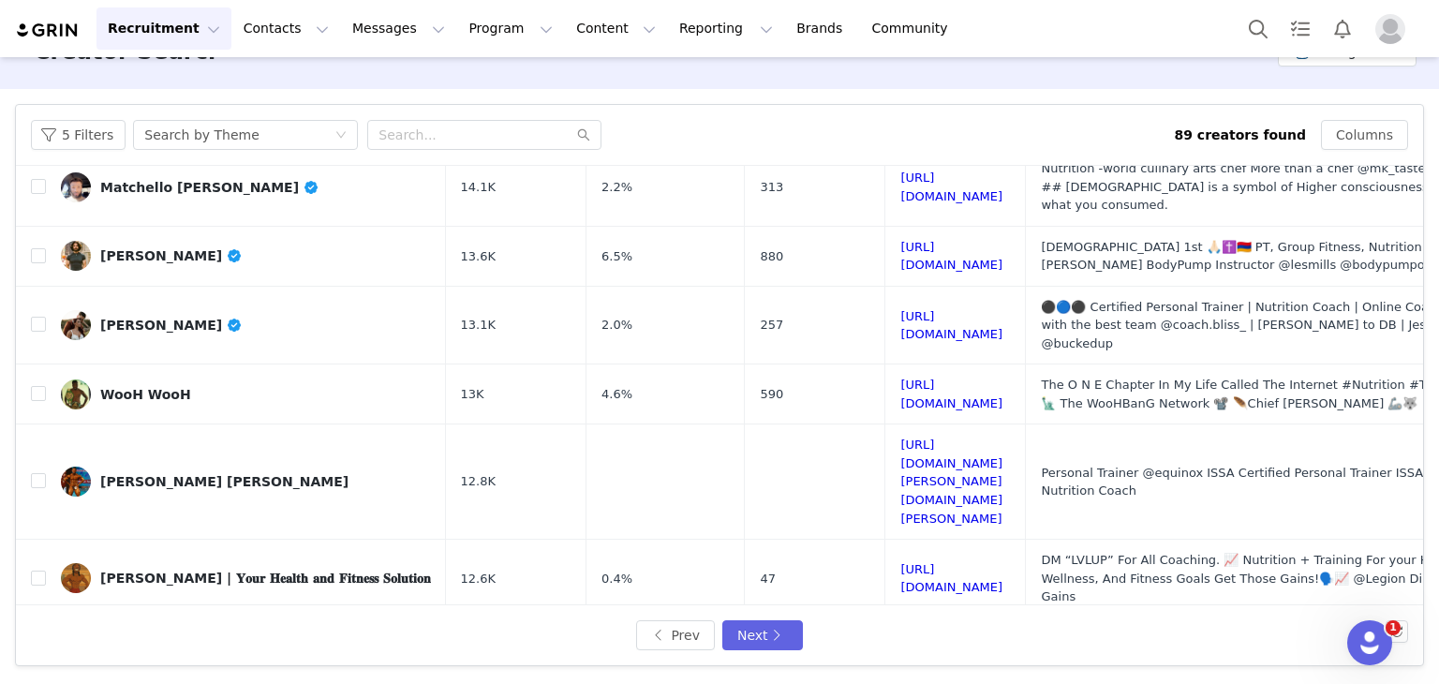
scroll to position [817, 0]
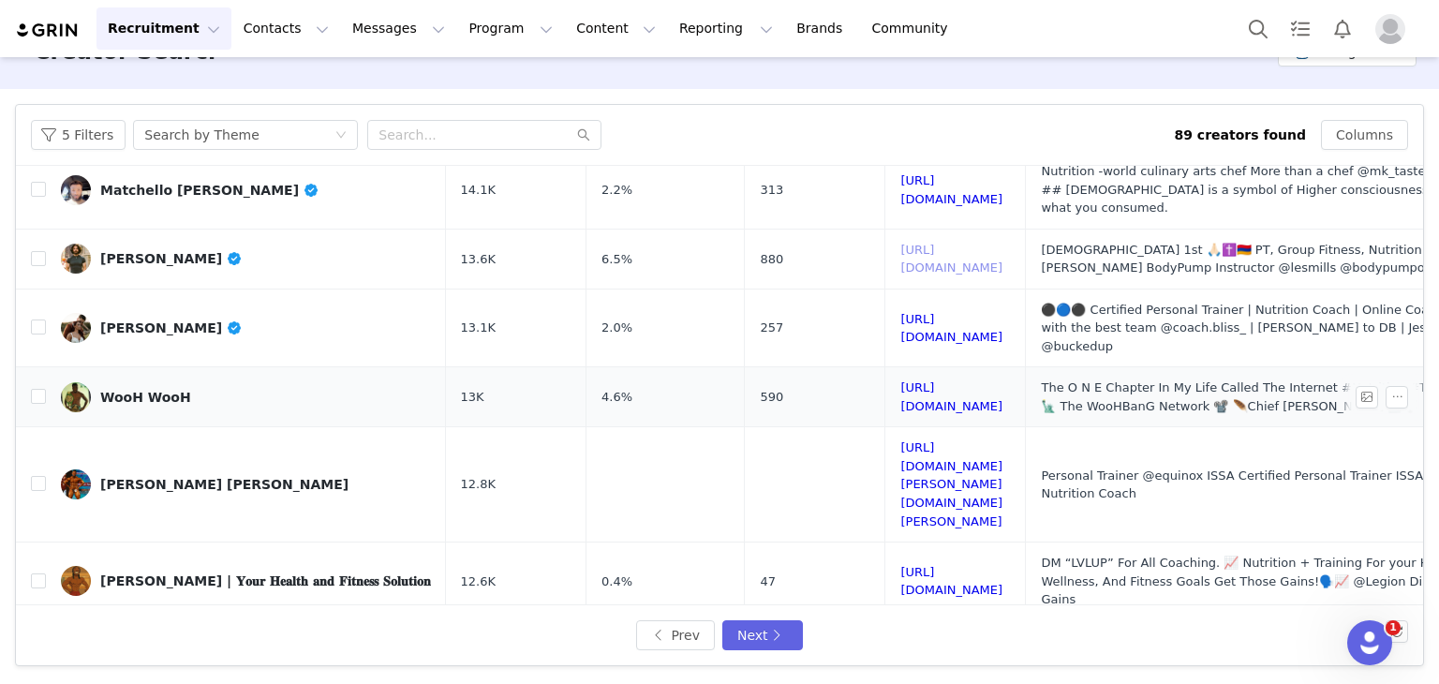
drag, startPoint x: 1055, startPoint y: 190, endPoint x: 1094, endPoint y: 286, distance: 103.3
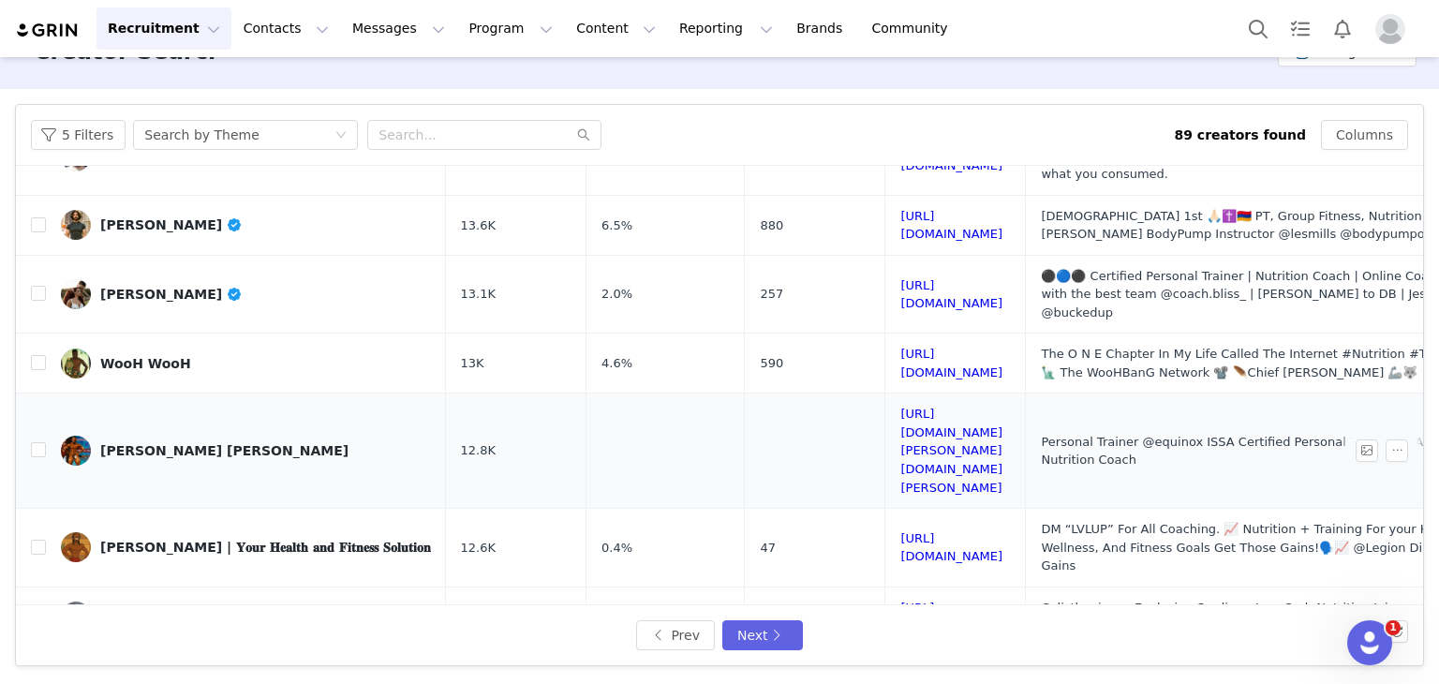
scroll to position [869, 0]
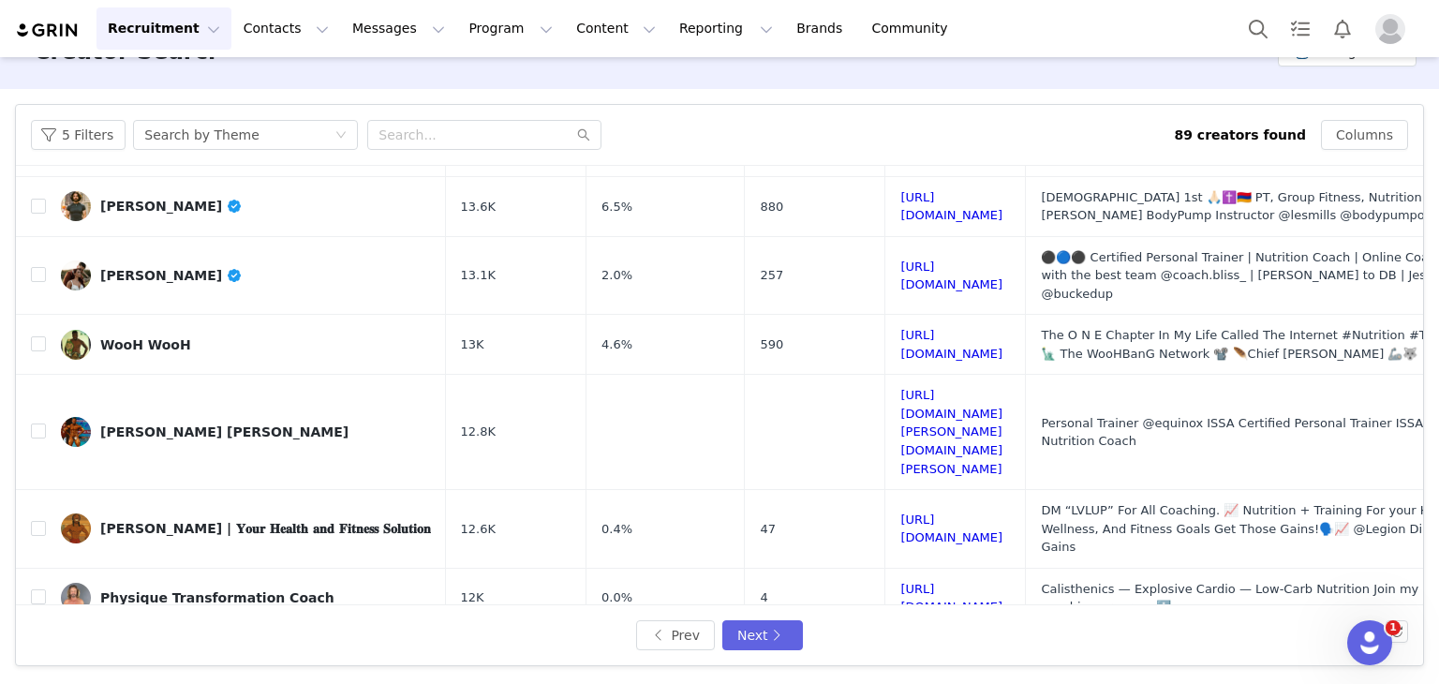
click at [763, 640] on button "Next" at bounding box center [762, 635] width 81 height 30
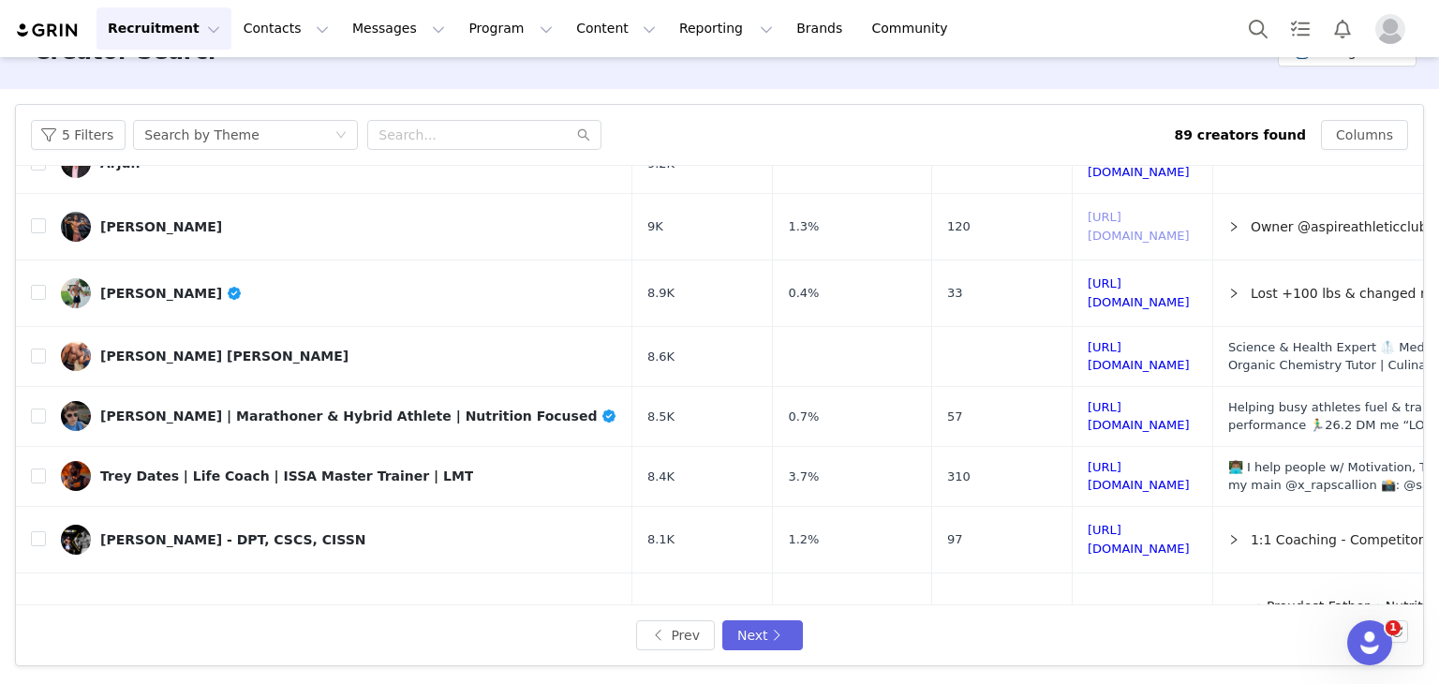
scroll to position [801, 0]
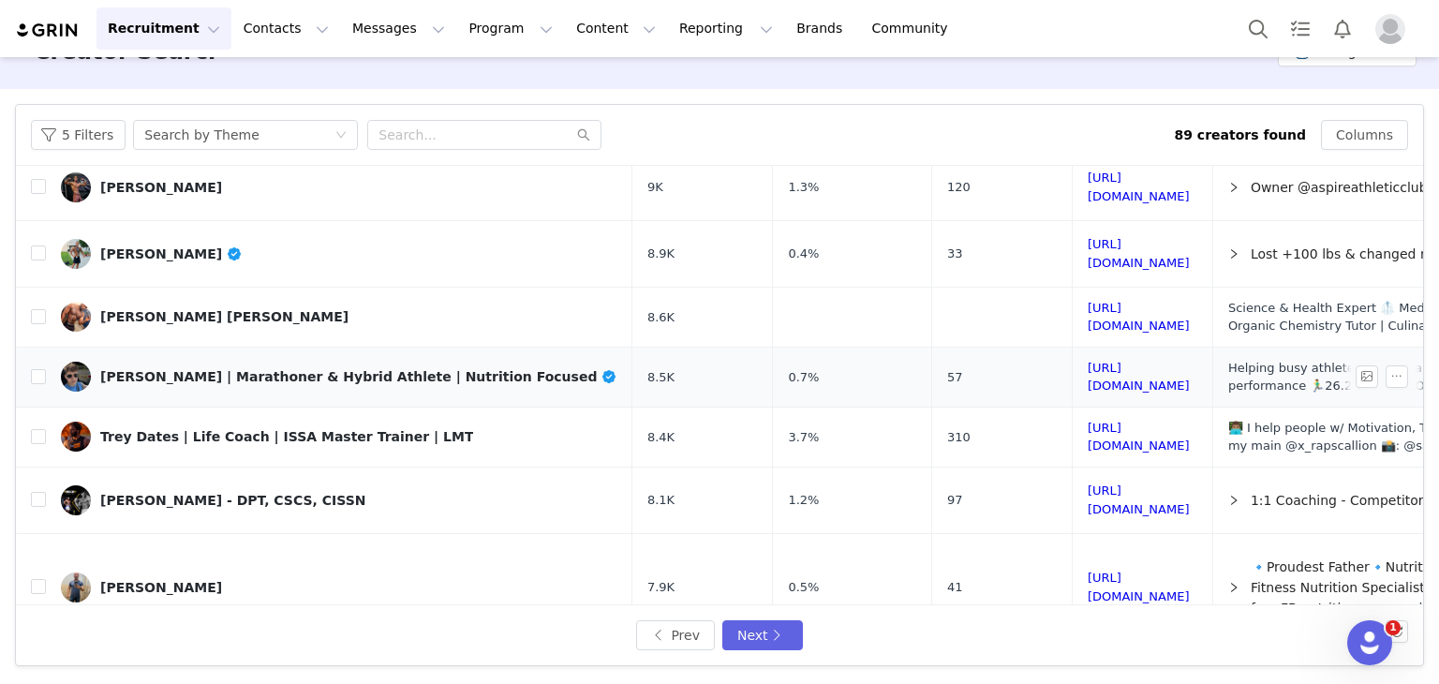
click at [173, 362] on link "[PERSON_NAME] | Marathoner & Hybrid Athlete | Nutrition Focused" at bounding box center [339, 377] width 556 height 30
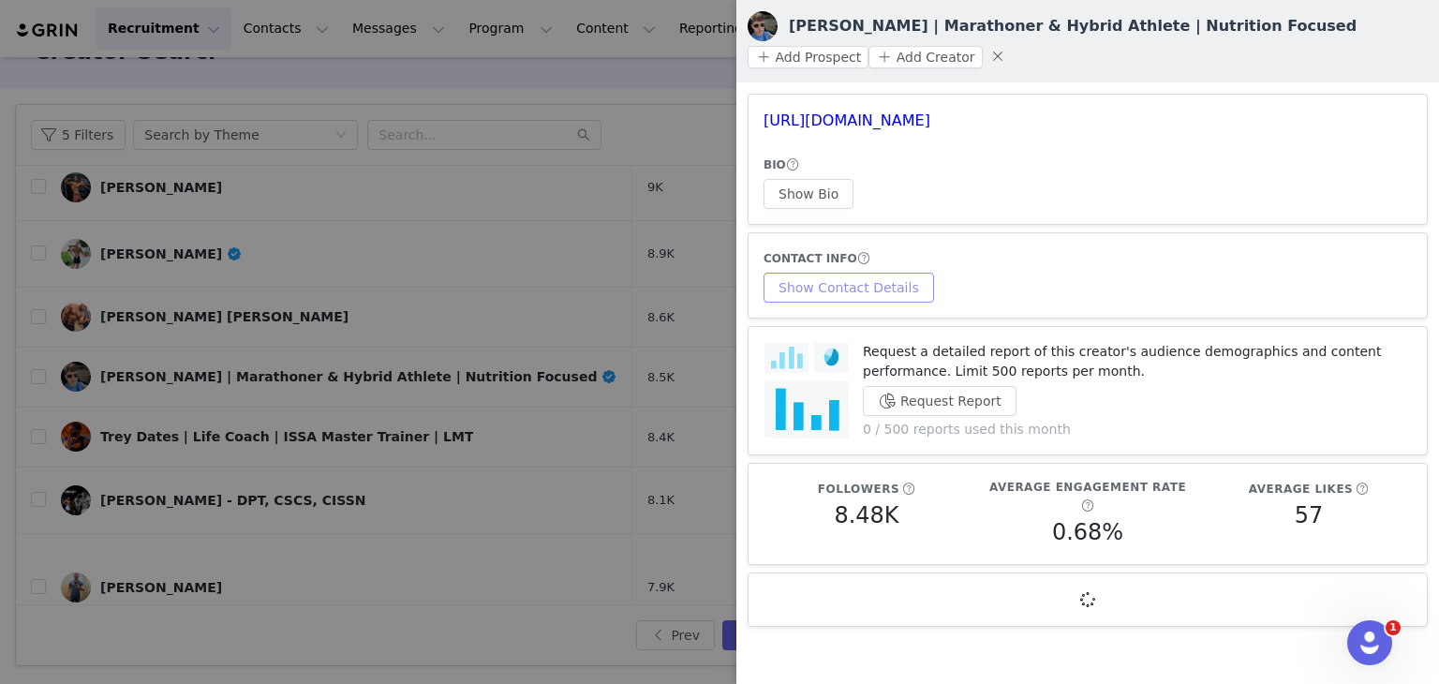
click at [844, 287] on button "Show Contact Details" at bounding box center [848, 288] width 170 height 30
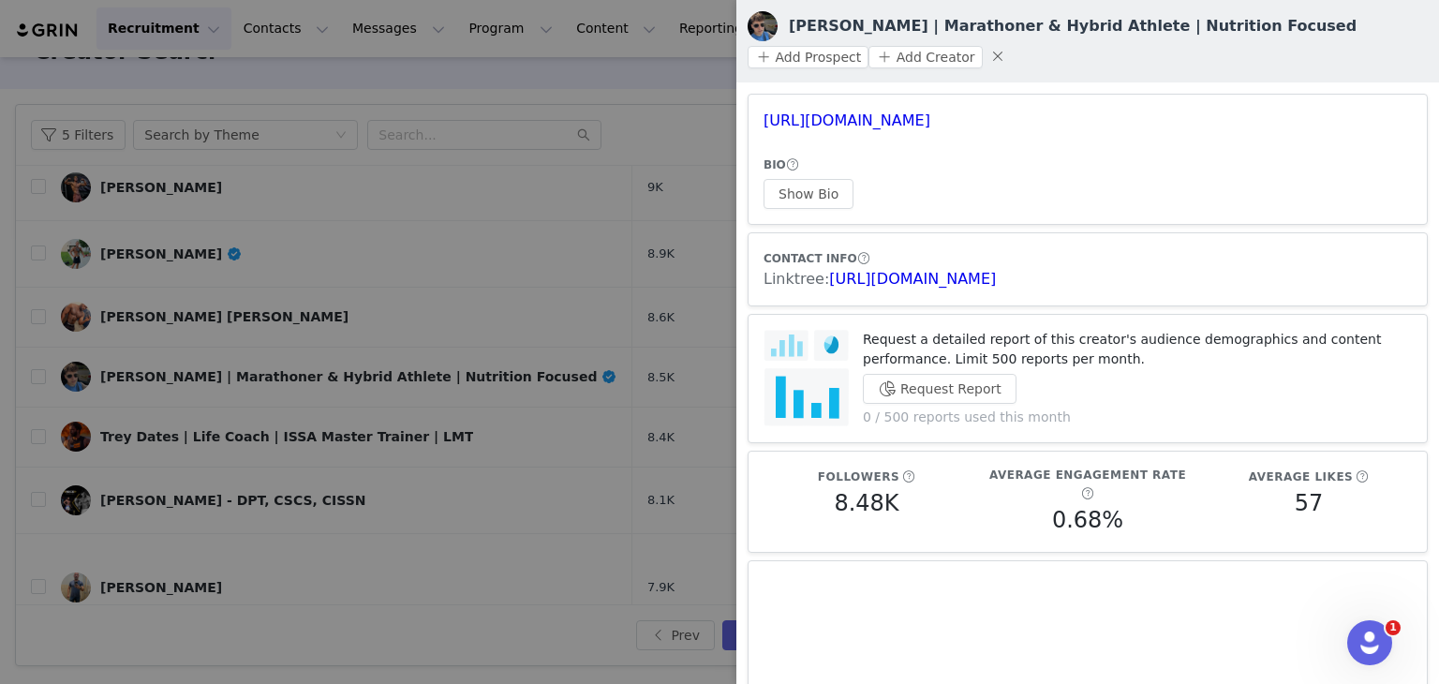
click at [603, 424] on div at bounding box center [719, 342] width 1439 height 684
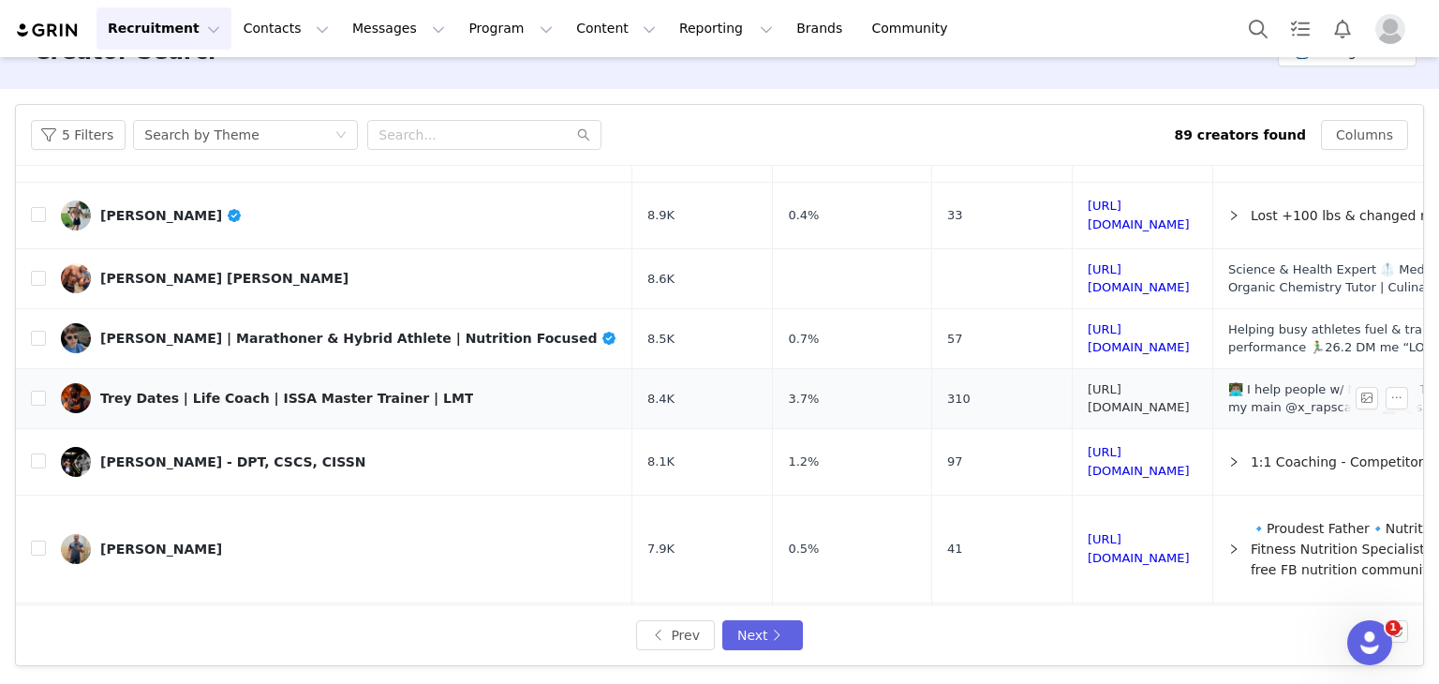
scroll to position [855, 0]
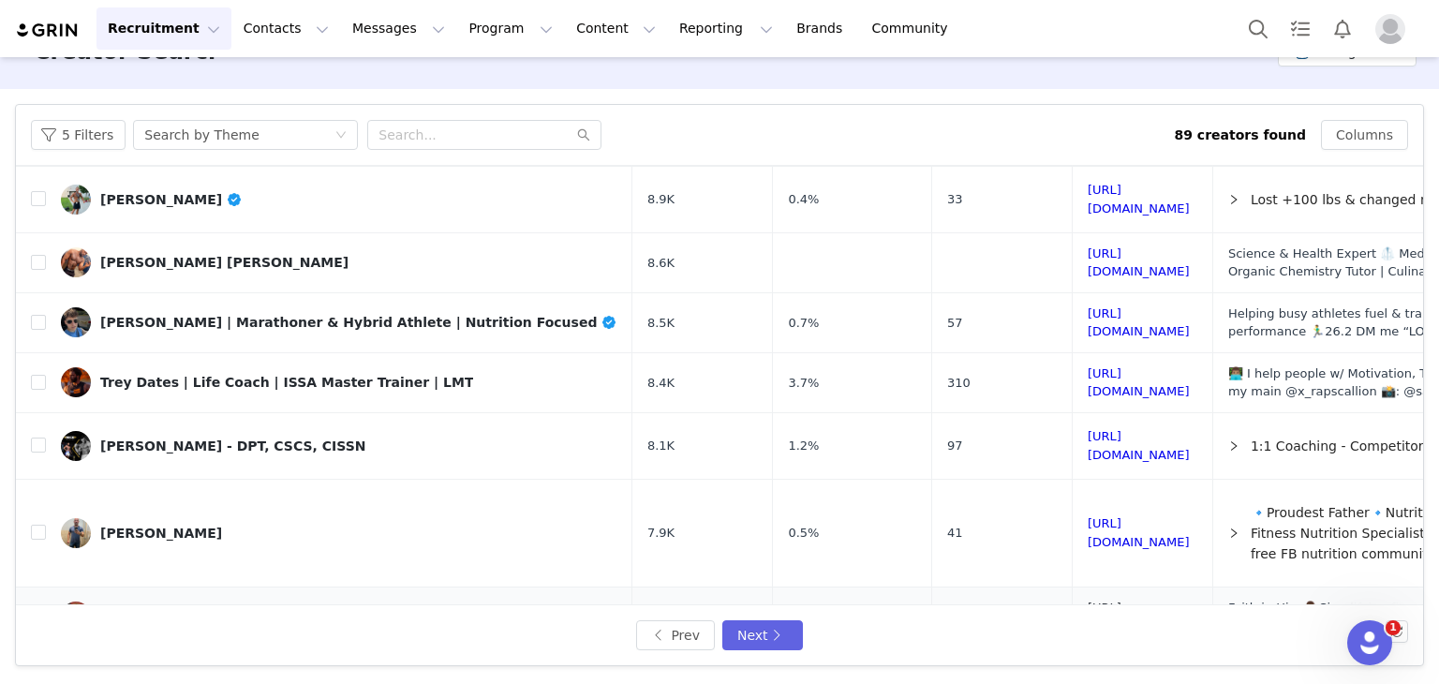
click at [1088, 600] on link "[URL][DOMAIN_NAME]" at bounding box center [1139, 616] width 102 height 33
click at [776, 644] on button "Next" at bounding box center [762, 635] width 81 height 30
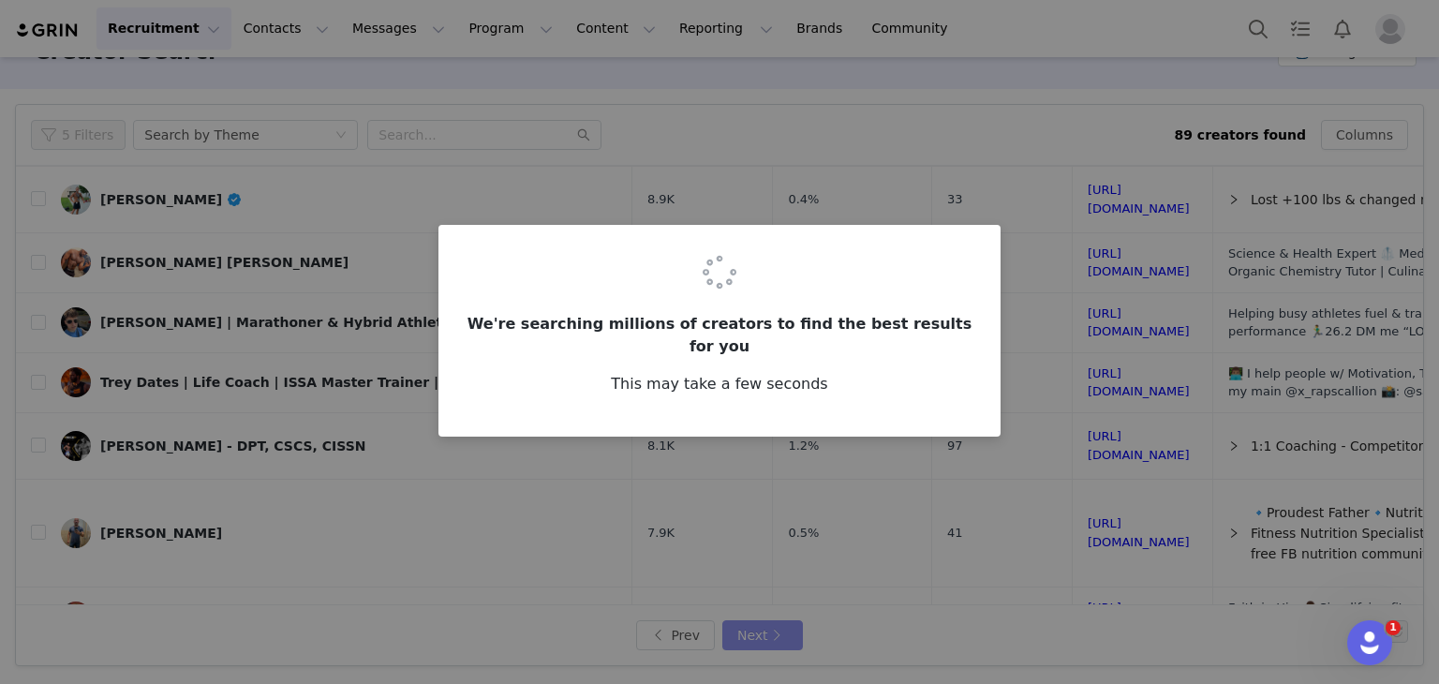
scroll to position [0, 0]
